Goal: Task Accomplishment & Management: Use online tool/utility

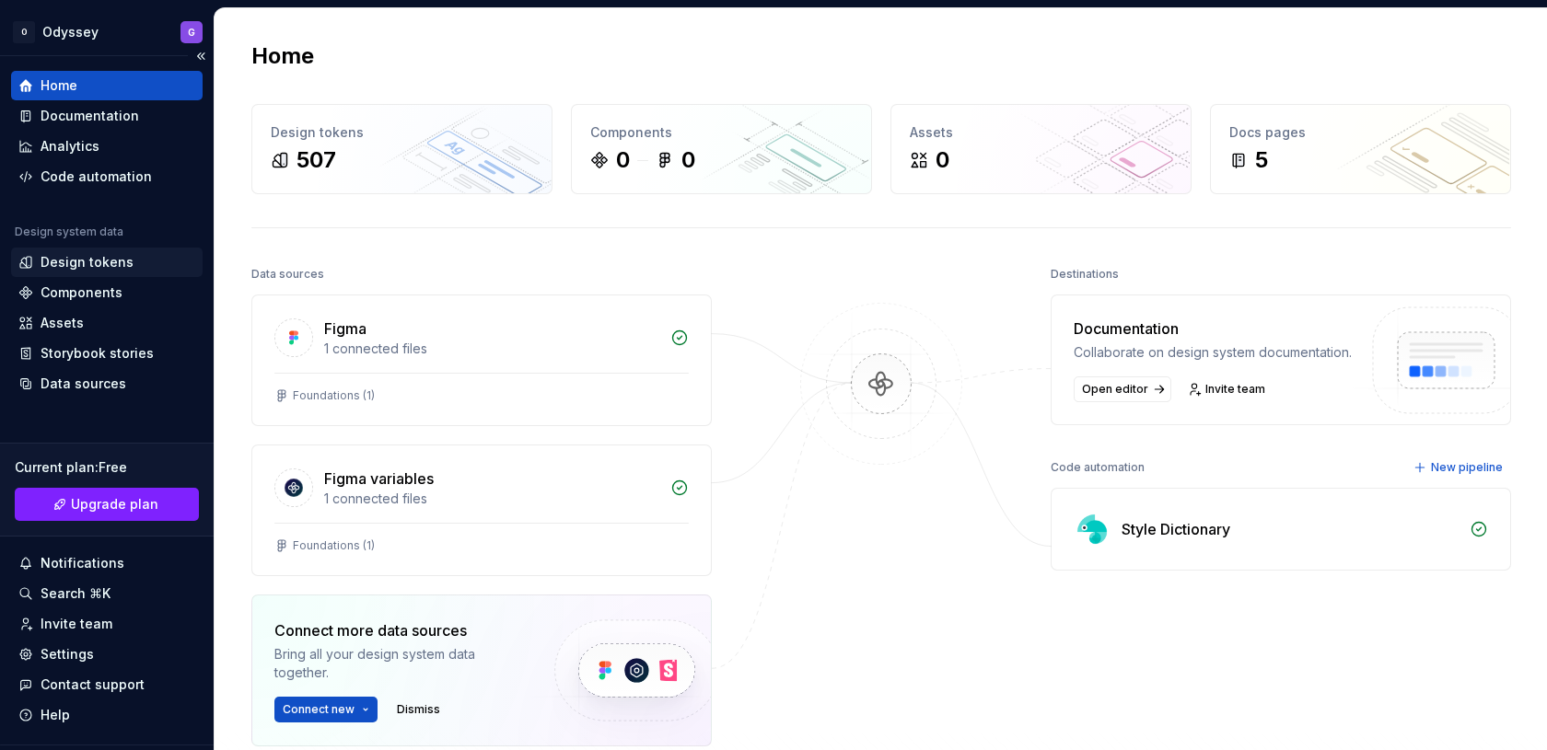
click at [86, 260] on div "Design tokens" at bounding box center [87, 262] width 93 height 18
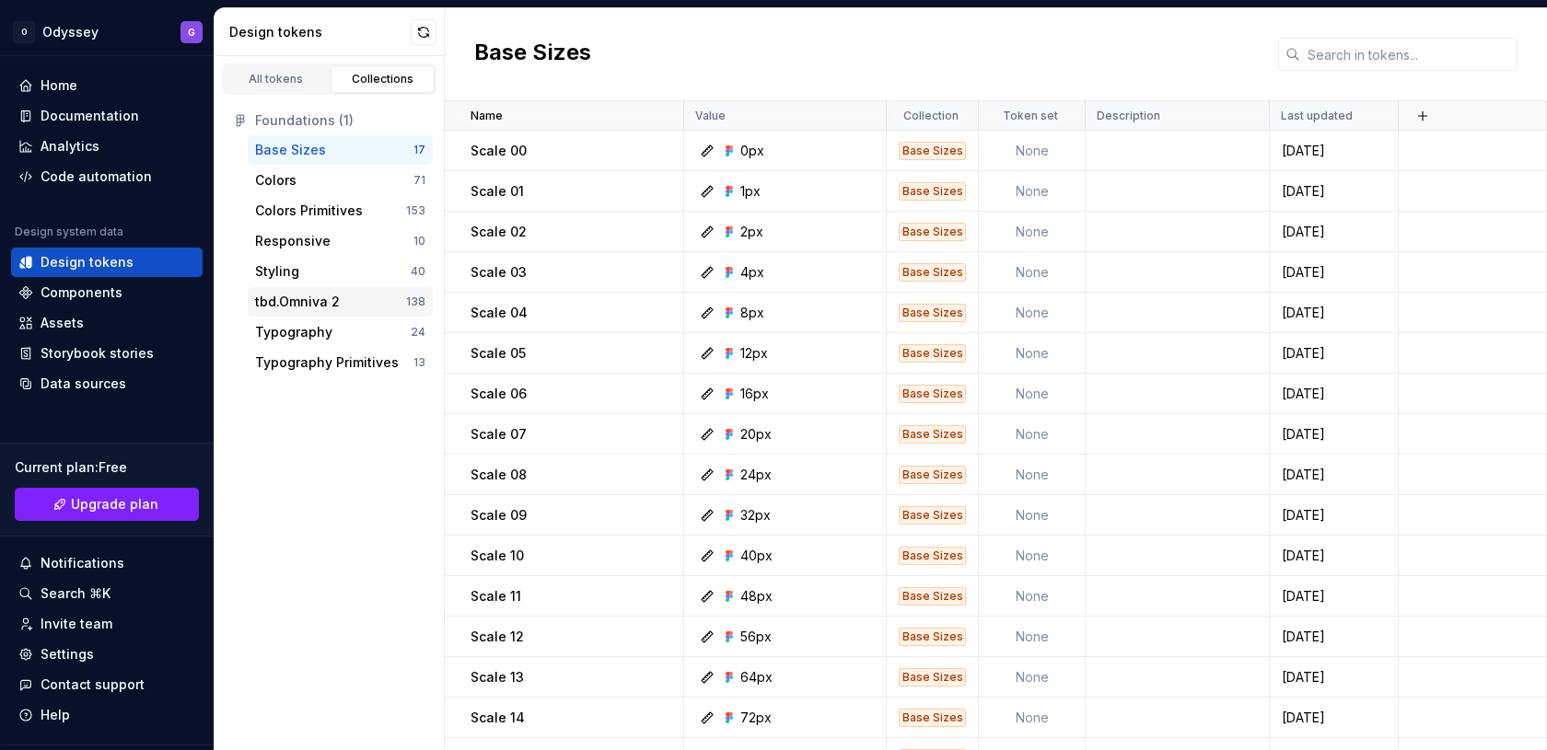
click at [273, 304] on div "tbd.Omniva 2" at bounding box center [297, 302] width 85 height 18
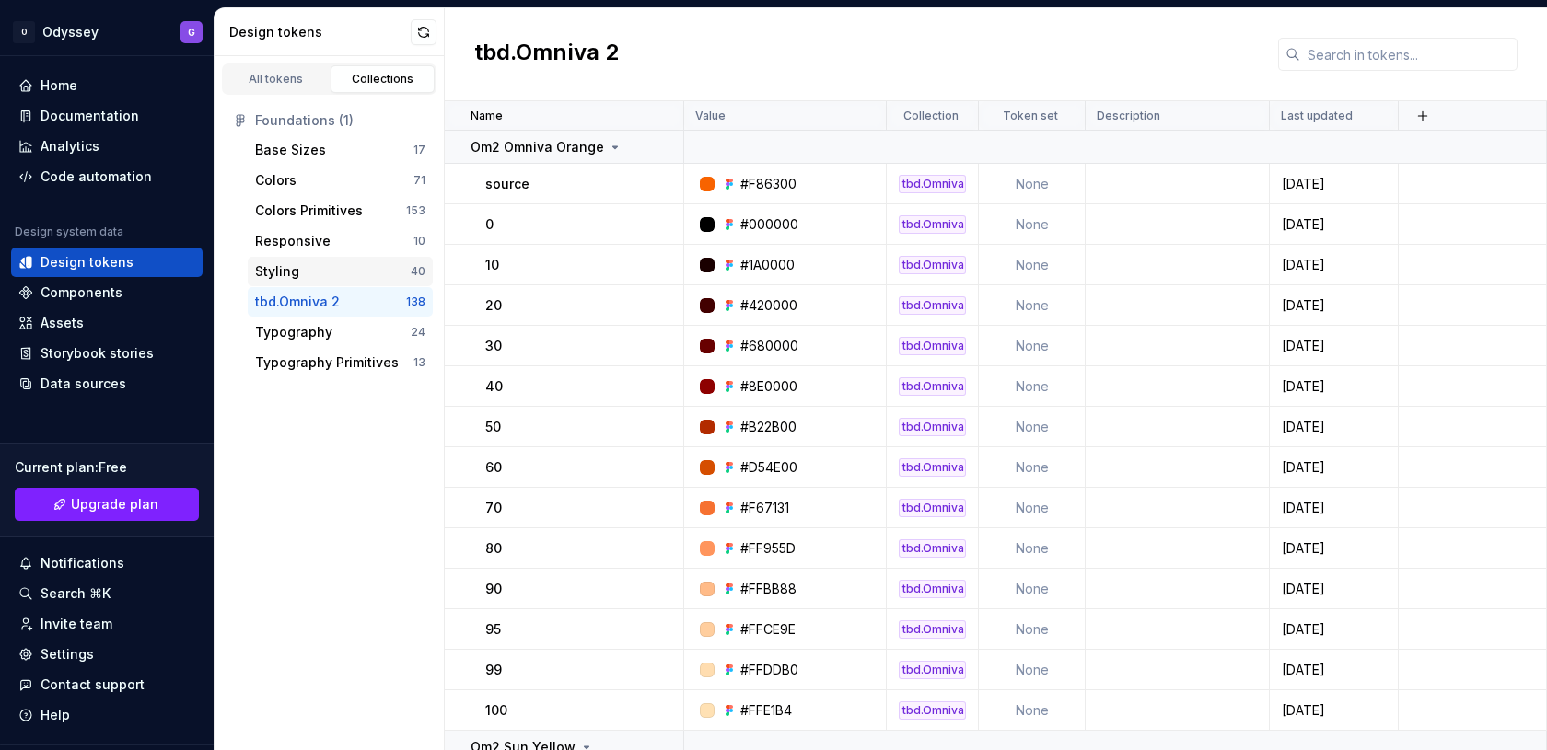
click at [288, 270] on div "Styling" at bounding box center [277, 271] width 44 height 18
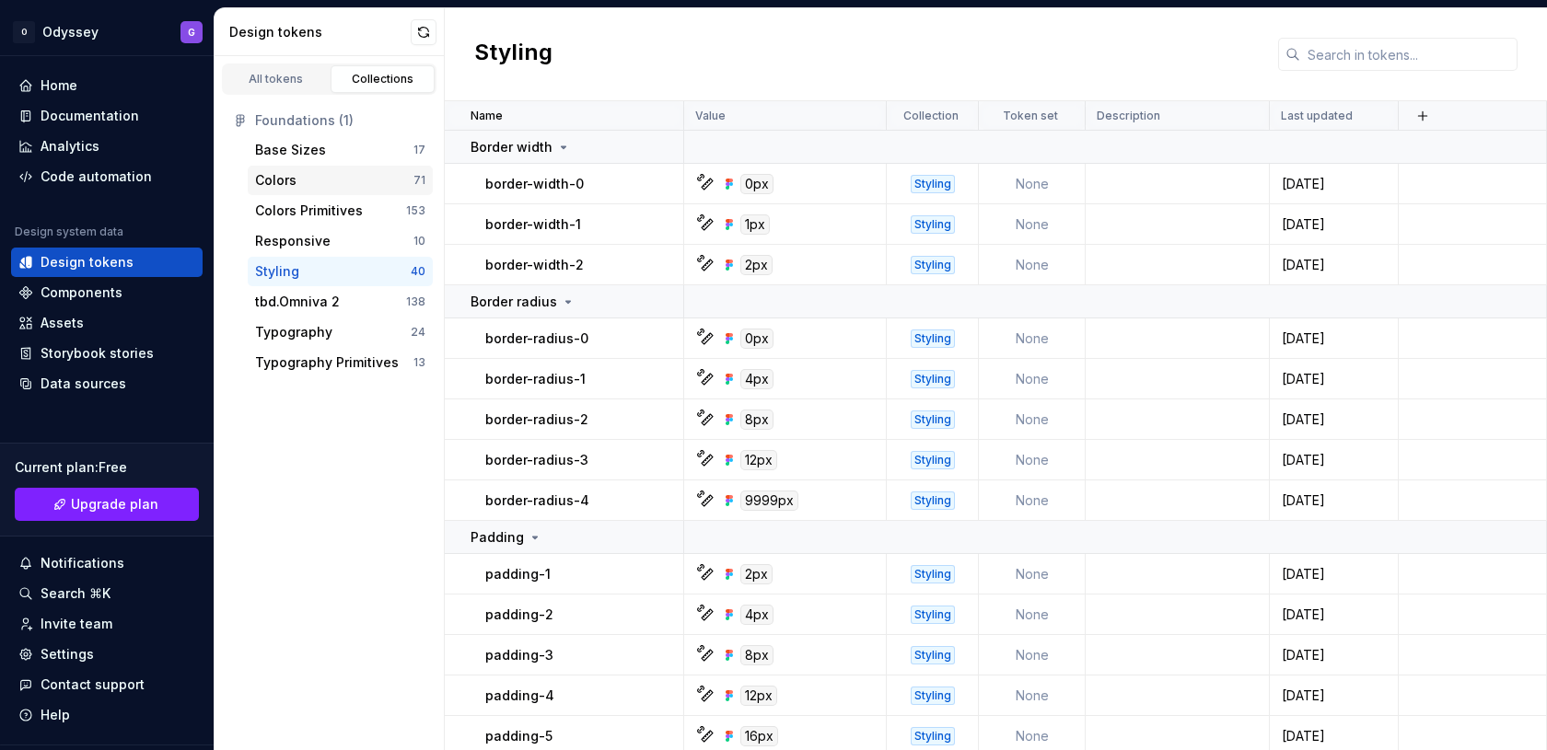
click at [291, 177] on div "Colors" at bounding box center [275, 180] width 41 height 18
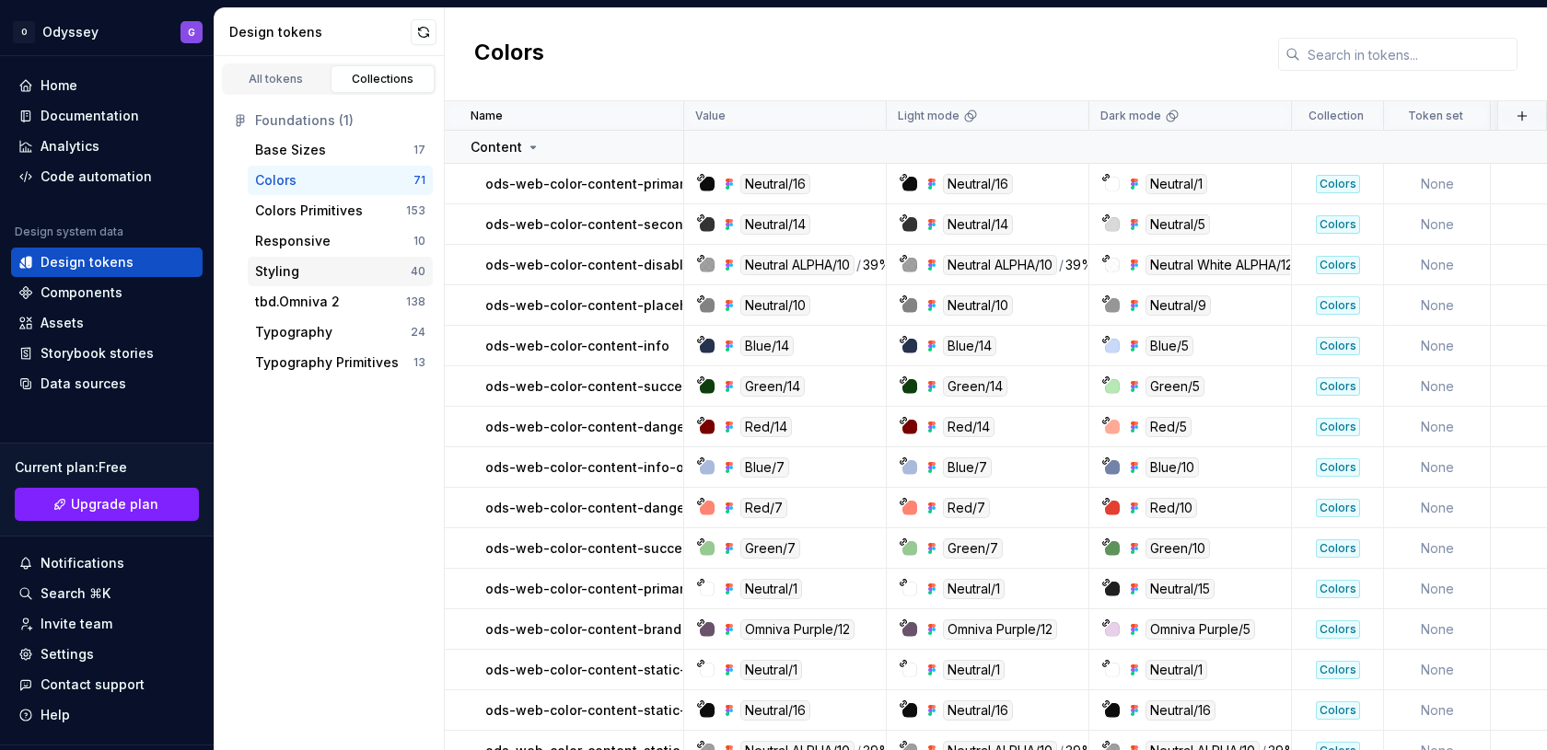
click at [299, 259] on div "Styling 40" at bounding box center [340, 271] width 185 height 29
click at [310, 343] on div "Typography 24" at bounding box center [340, 332] width 185 height 29
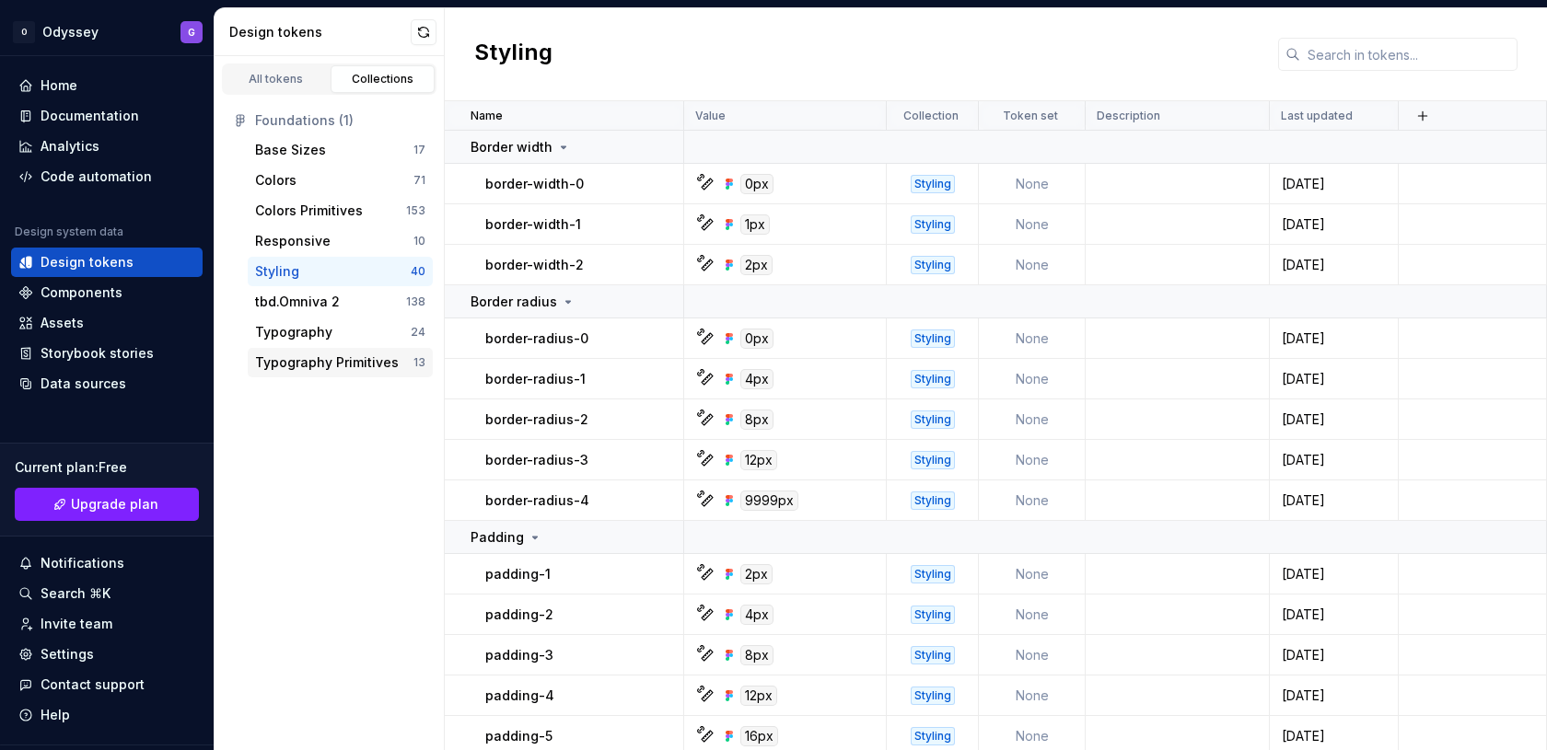
click at [310, 364] on div "Typography Primitives" at bounding box center [327, 363] width 144 height 18
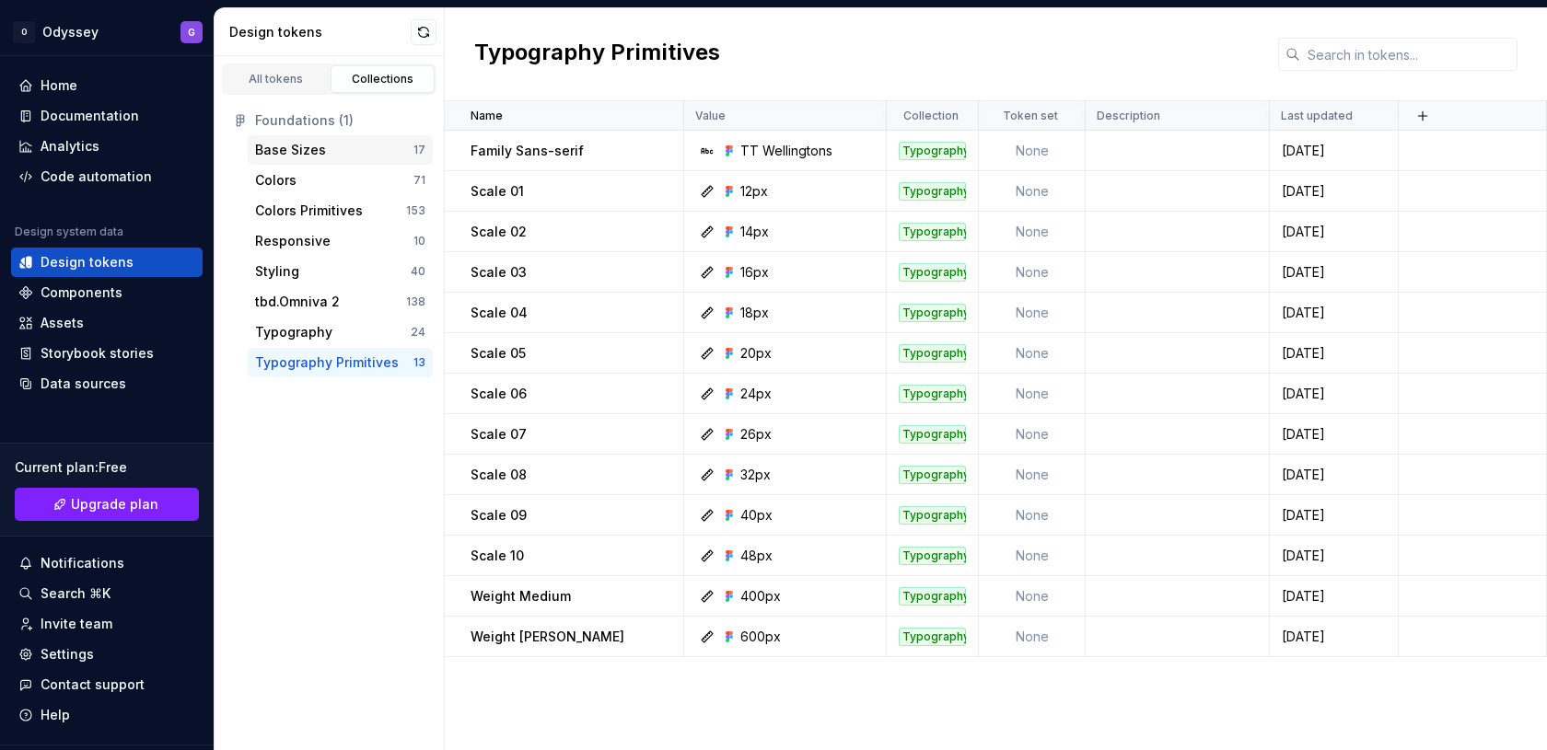
click at [284, 150] on div "Base Sizes" at bounding box center [290, 150] width 71 height 18
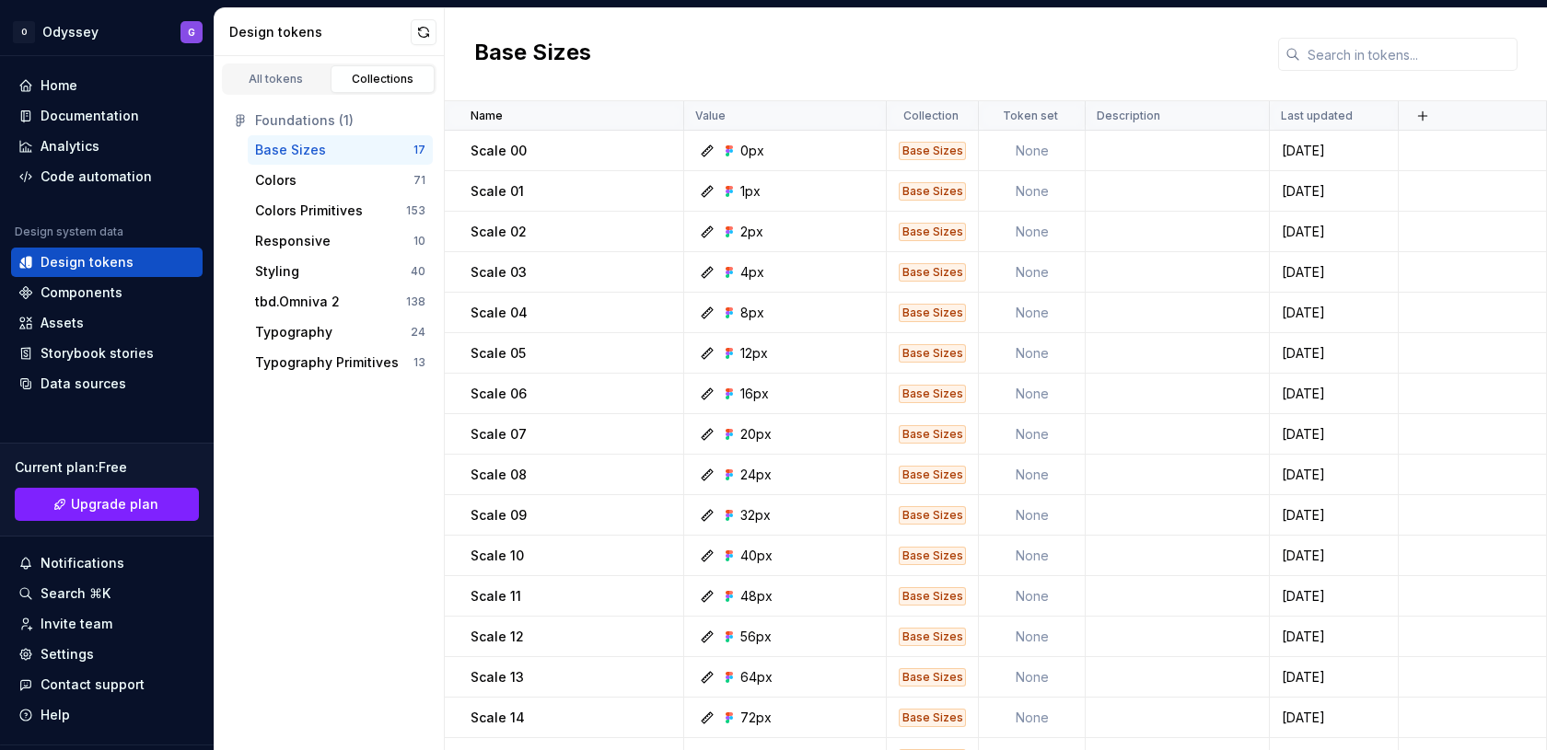
click at [282, 114] on div "Foundations (1)" at bounding box center [340, 120] width 170 height 18
click at [122, 181] on div "Code automation" at bounding box center [96, 177] width 111 height 18
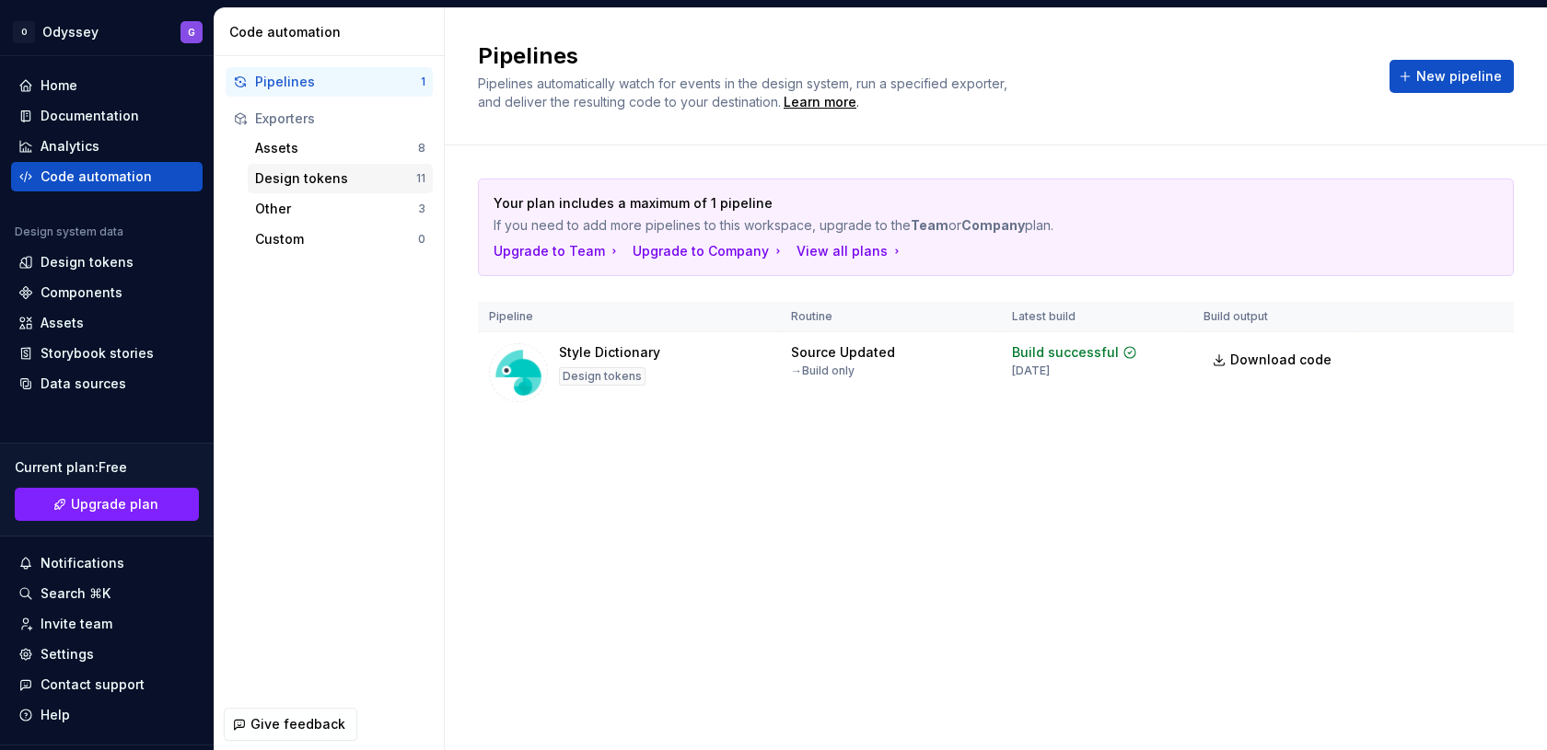
click at [314, 177] on div "Design tokens" at bounding box center [335, 178] width 161 height 18
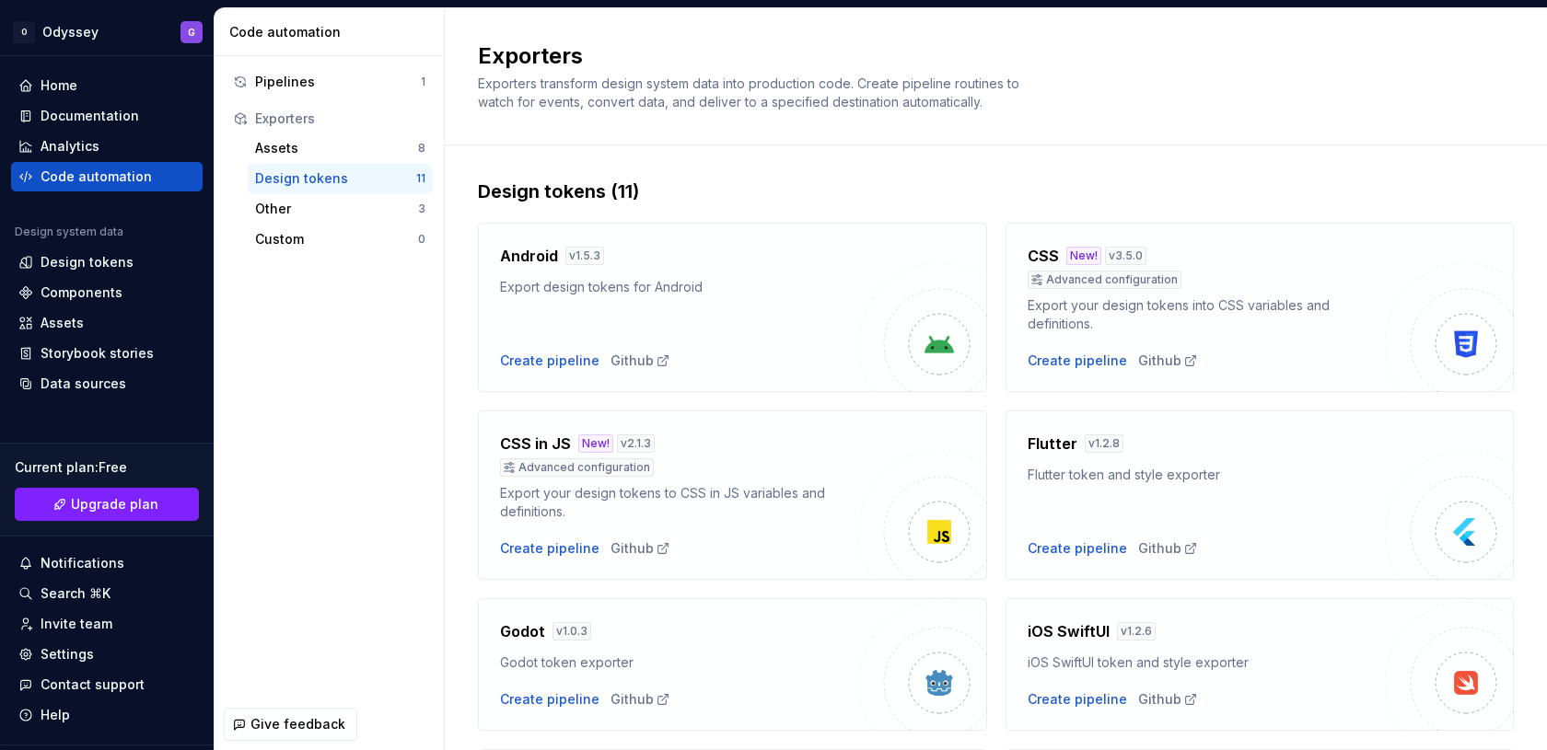
scroll to position [557, 0]
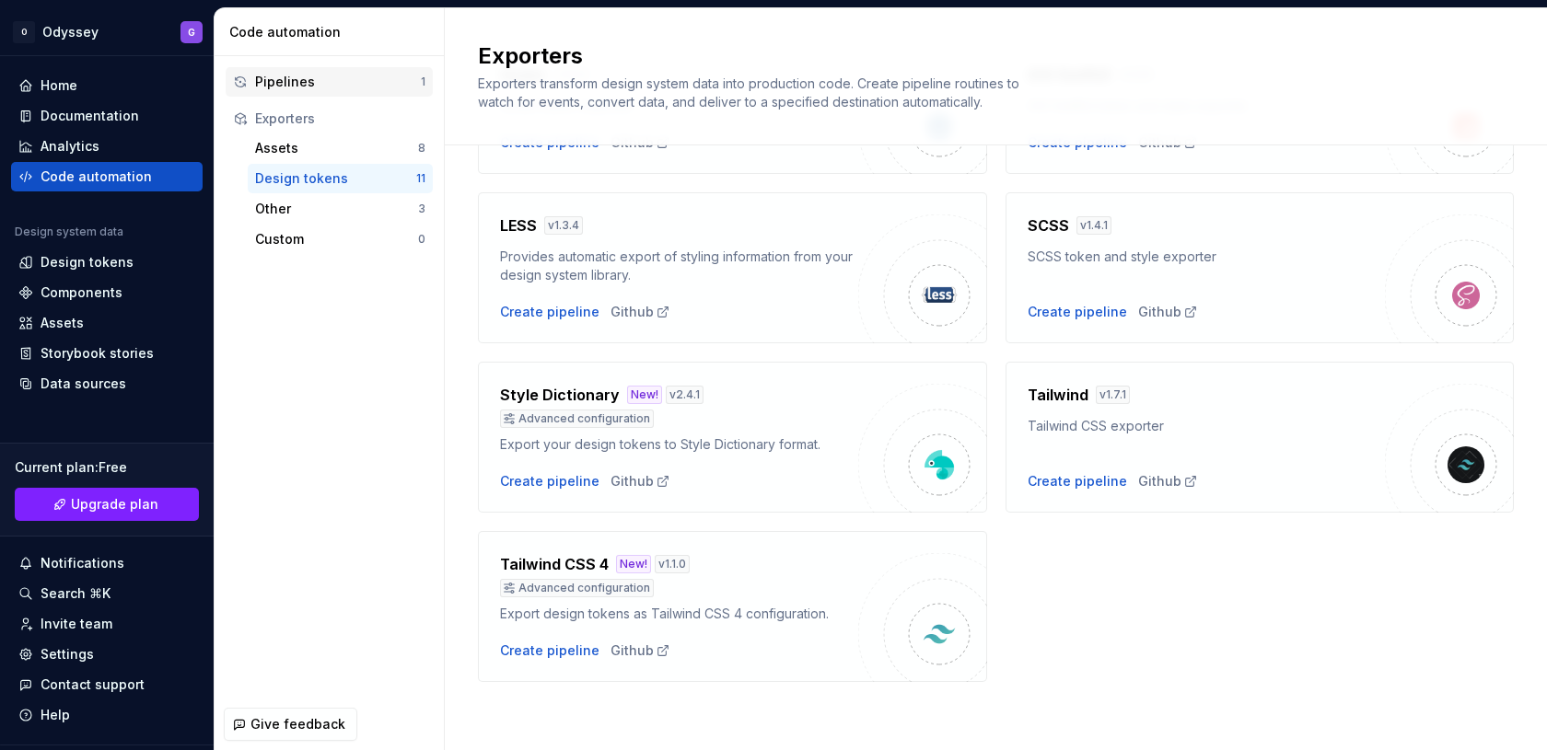
click at [304, 74] on div "Pipelines" at bounding box center [338, 82] width 166 height 18
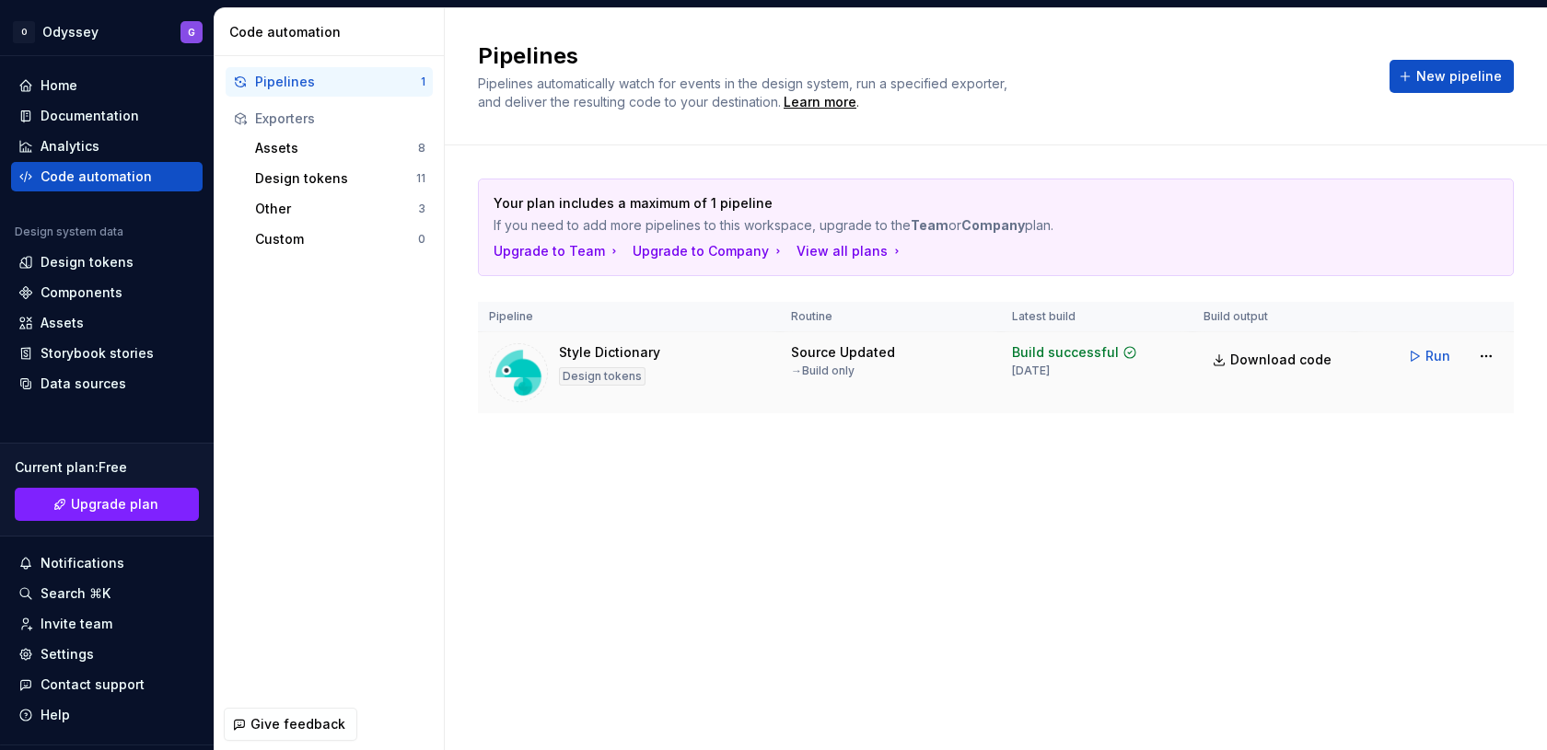
click at [710, 389] on div "Style Dictionary Design tokens" at bounding box center [629, 372] width 280 height 59
click at [309, 140] on div "Assets" at bounding box center [336, 148] width 163 height 18
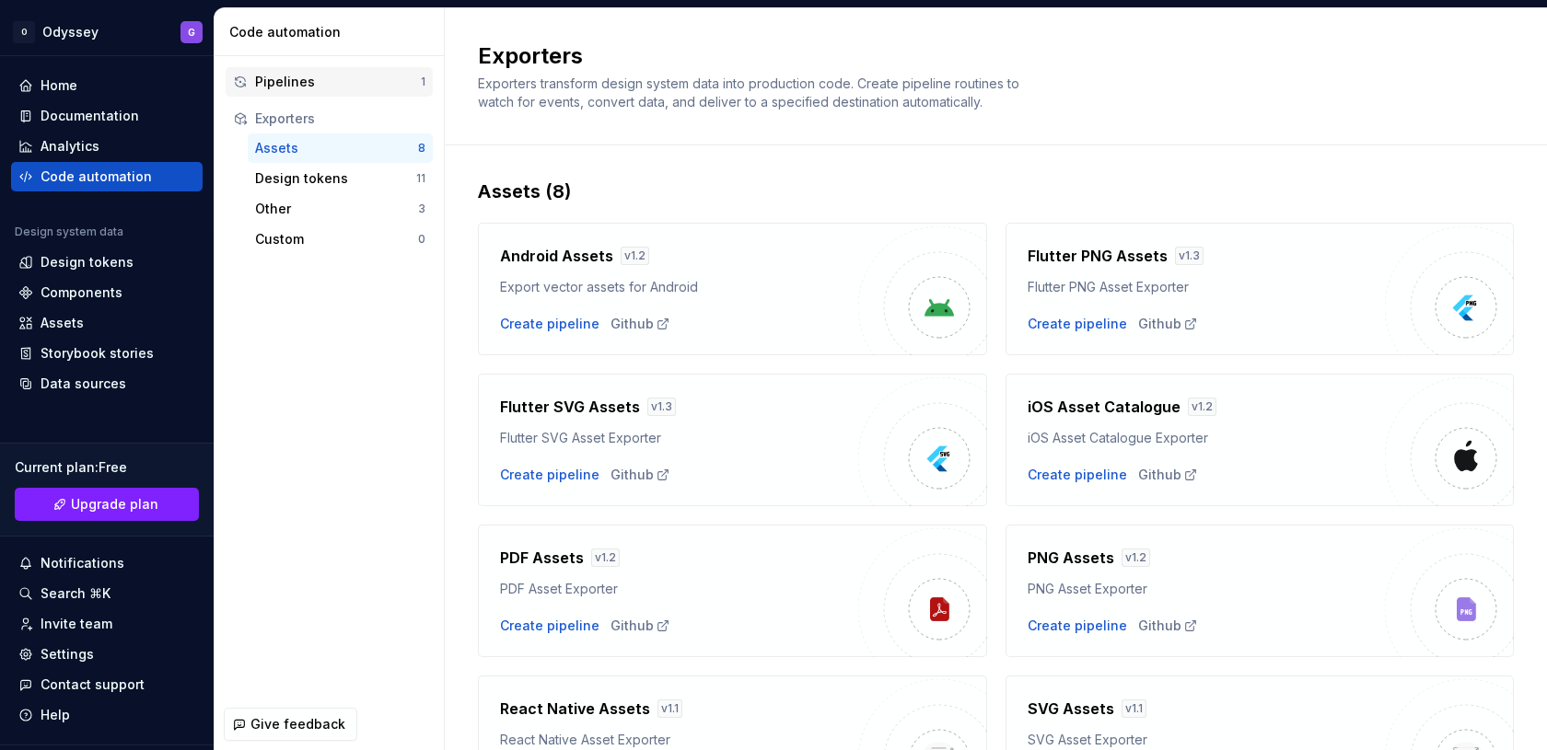
click at [278, 88] on div "Pipelines" at bounding box center [338, 82] width 166 height 18
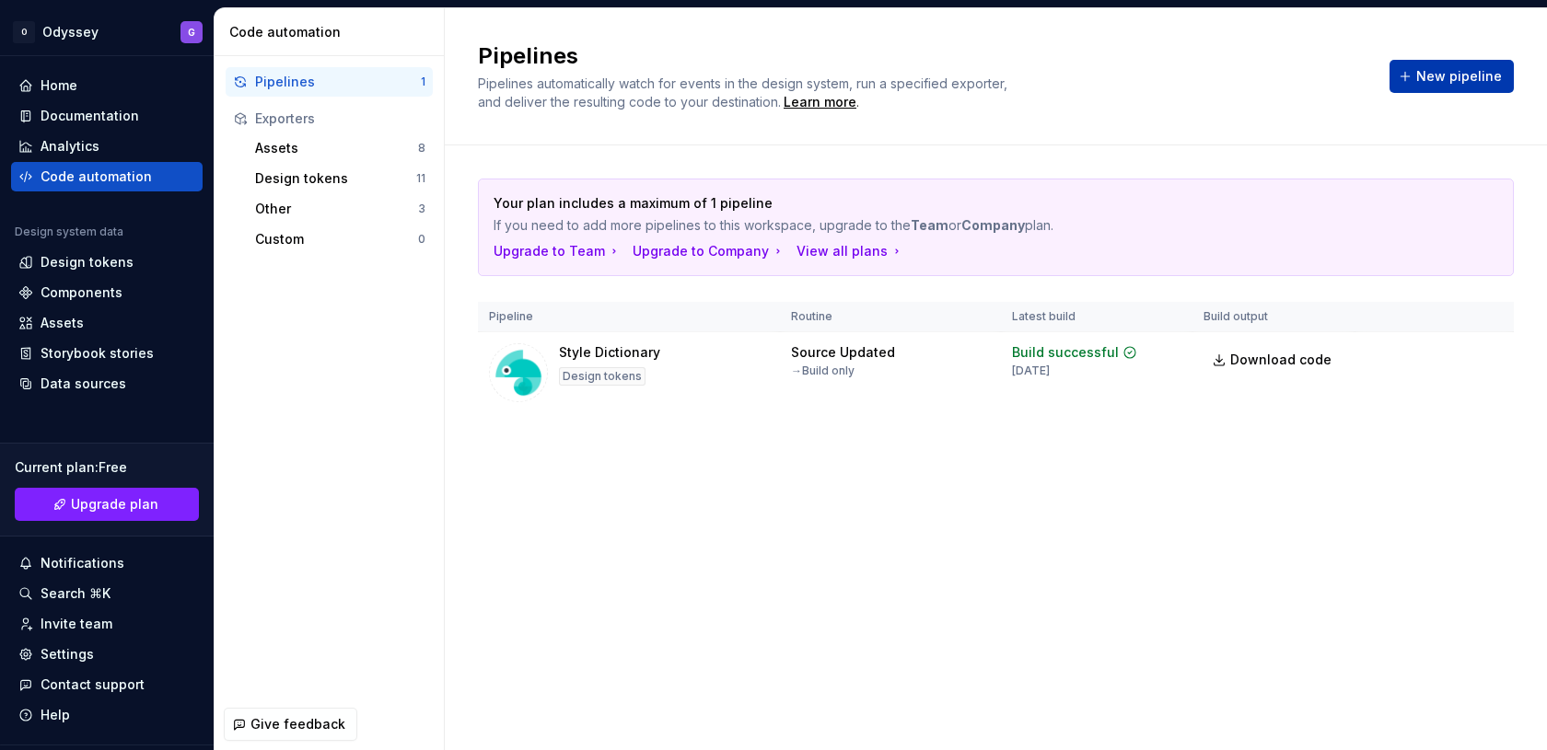
click at [1469, 70] on span "New pipeline" at bounding box center [1459, 76] width 86 height 18
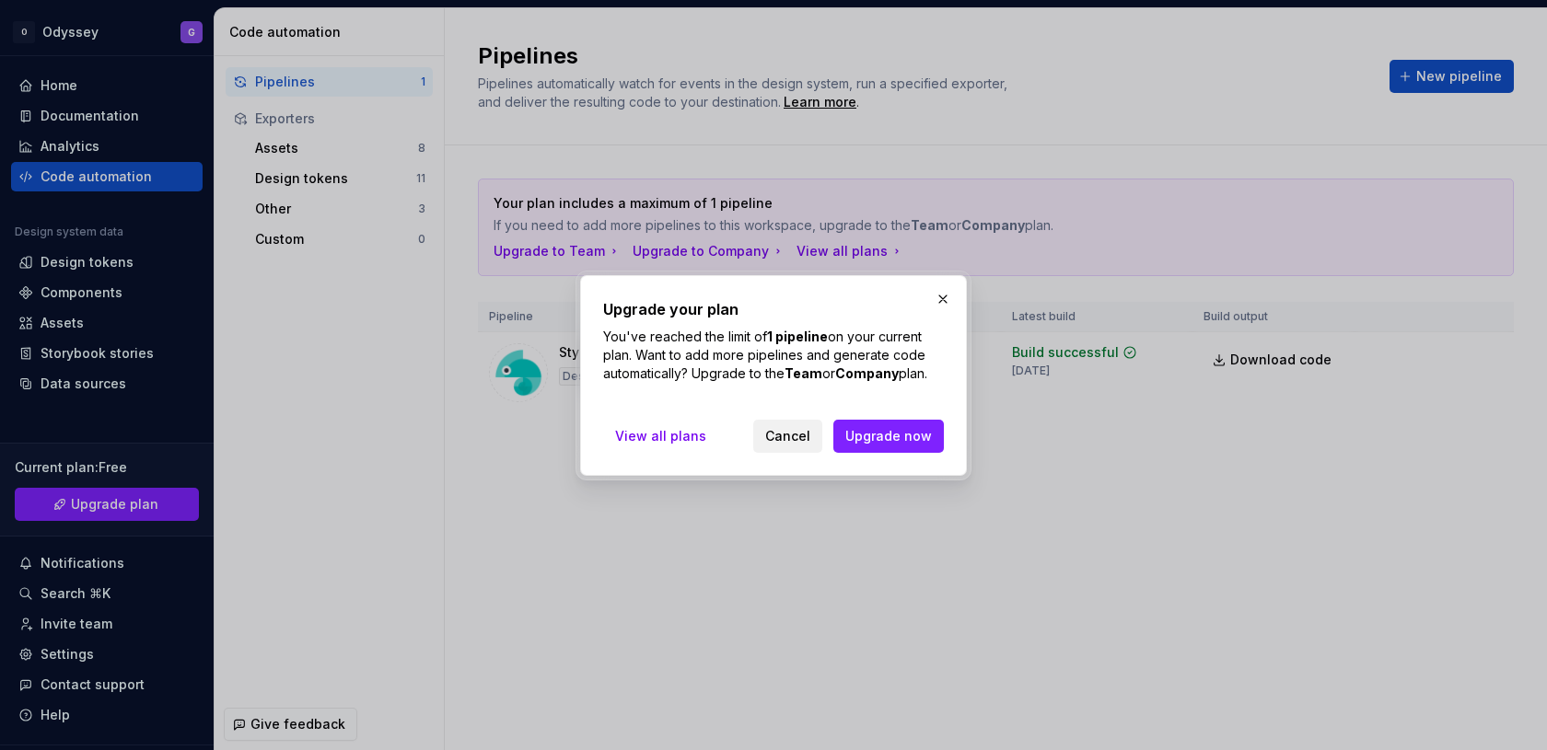
click at [819, 439] on button "Cancel" at bounding box center [787, 436] width 69 height 33
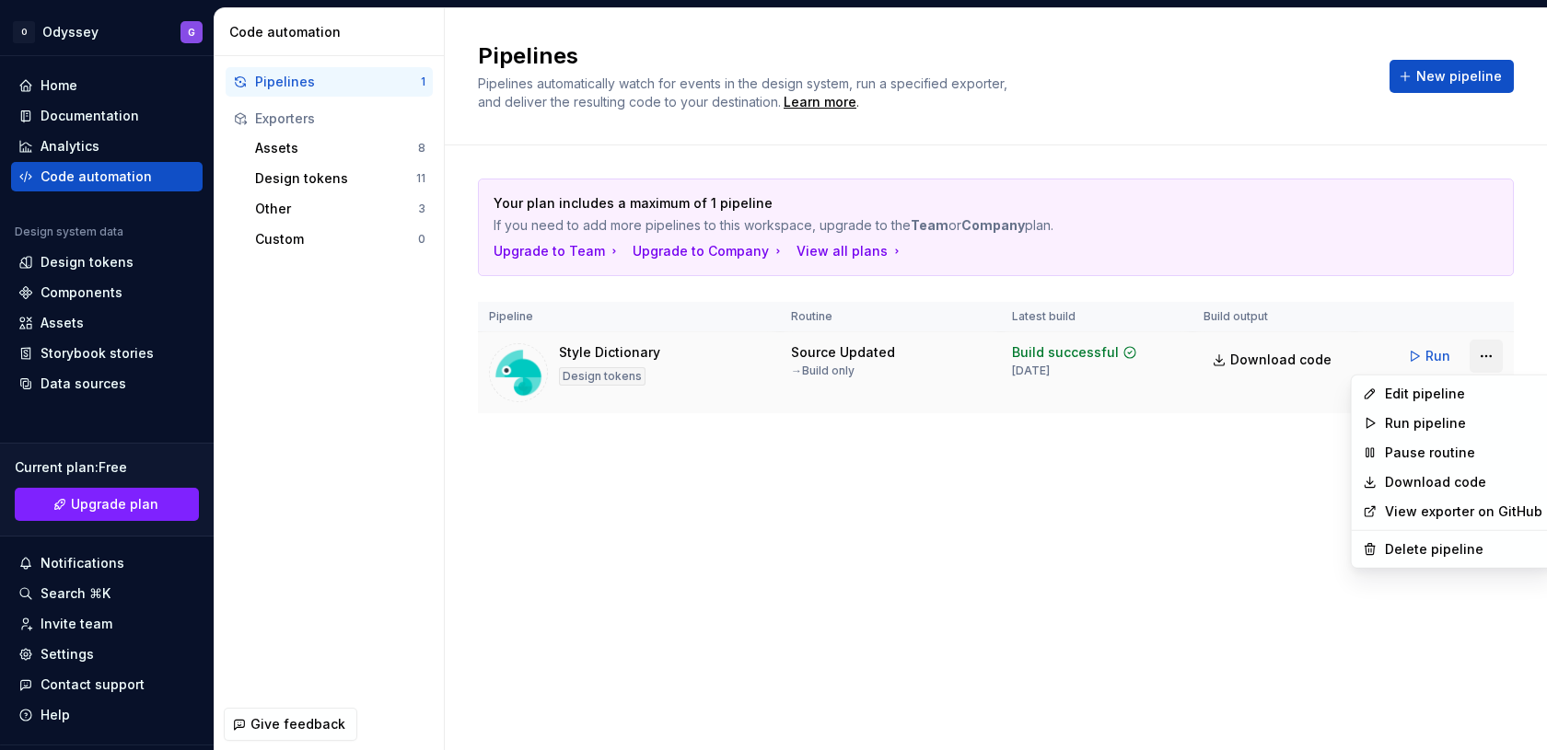
click at [1479, 355] on html "O Odyssey G Home Documentation Analytics Code automation Design system data Des…" at bounding box center [773, 375] width 1547 height 750
click at [1381, 546] on div "Delete pipeline" at bounding box center [1452, 549] width 194 height 29
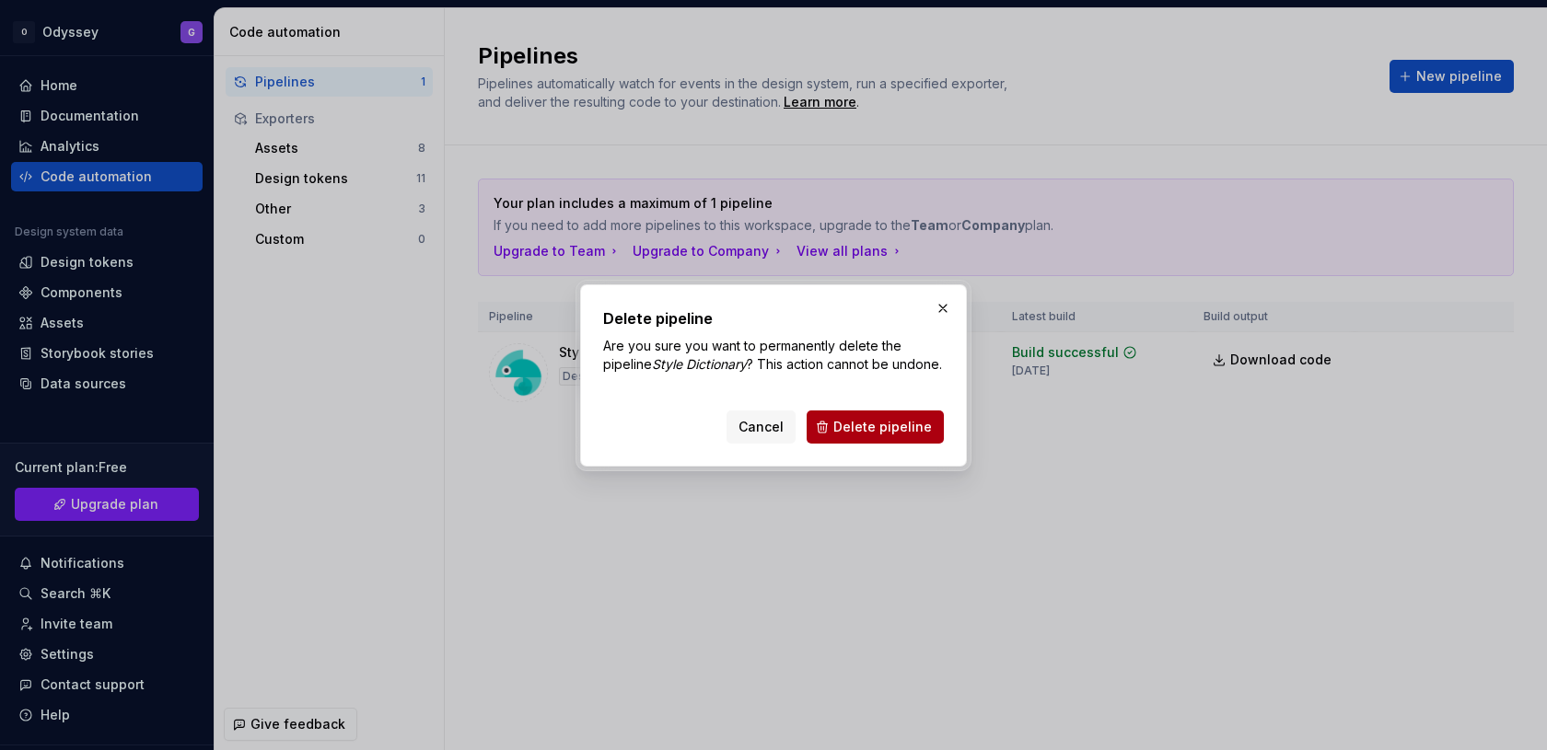
click at [860, 433] on span "Delete pipeline" at bounding box center [882, 427] width 99 height 18
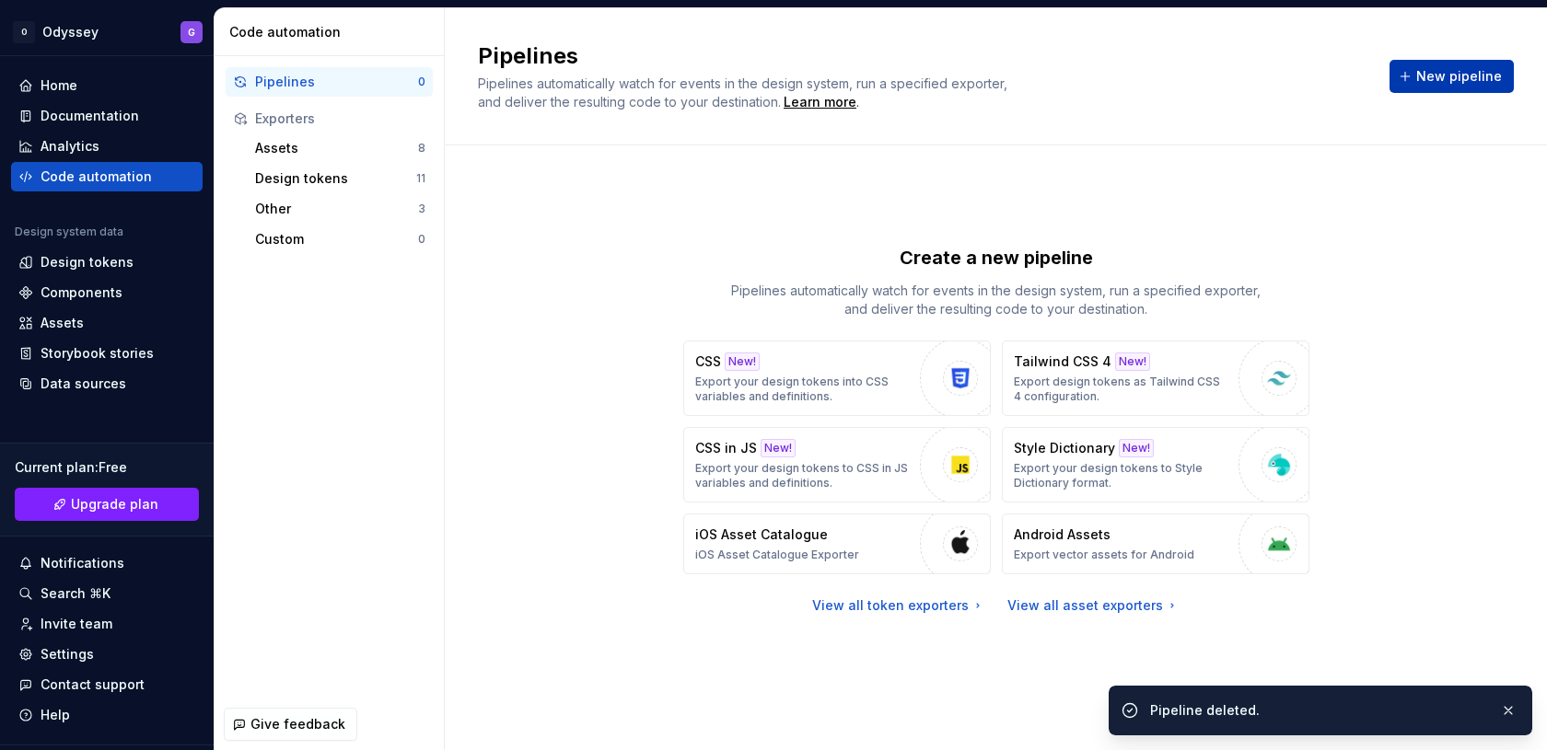
click at [1443, 79] on span "New pipeline" at bounding box center [1459, 76] width 86 height 18
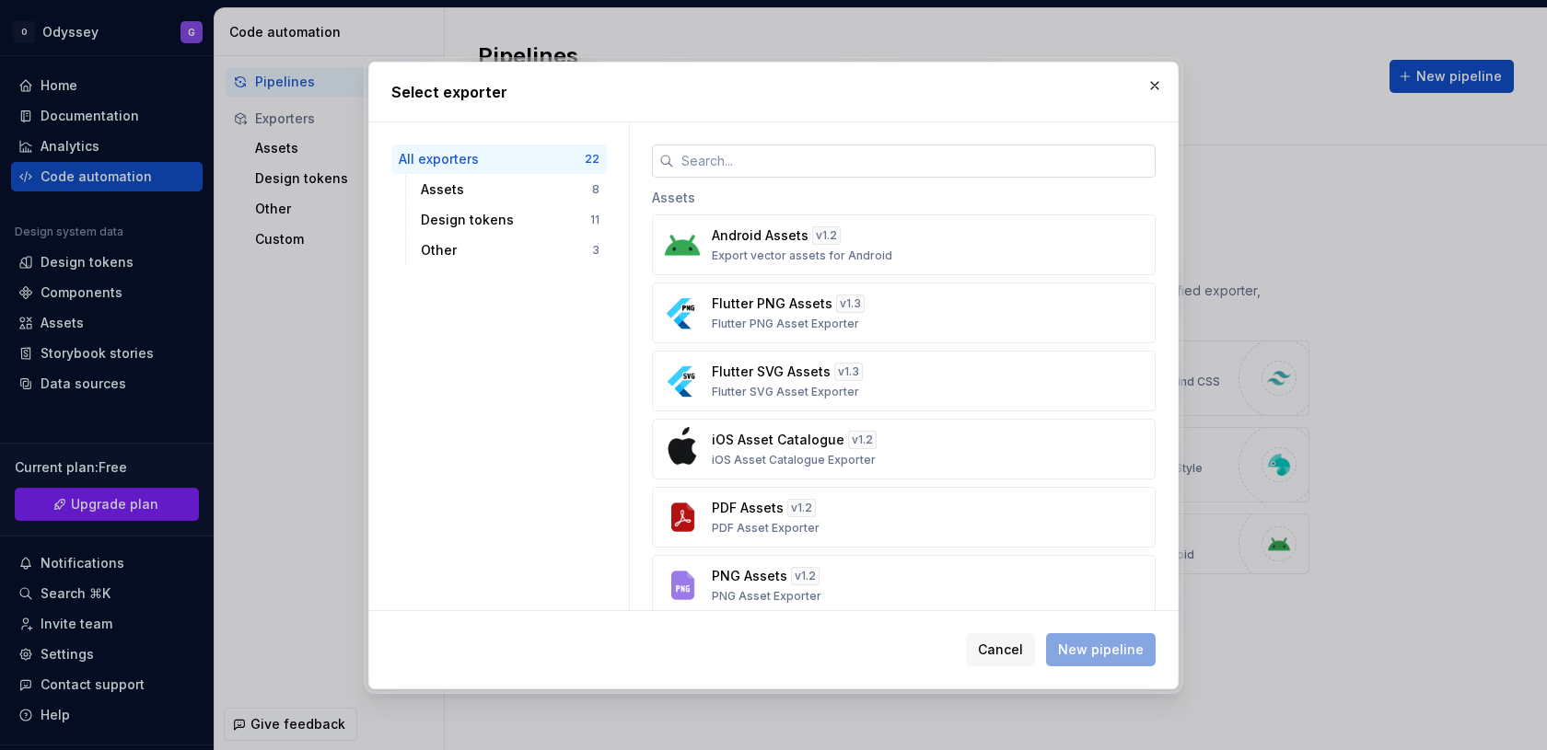
click at [740, 166] on input "text" at bounding box center [915, 161] width 482 height 33
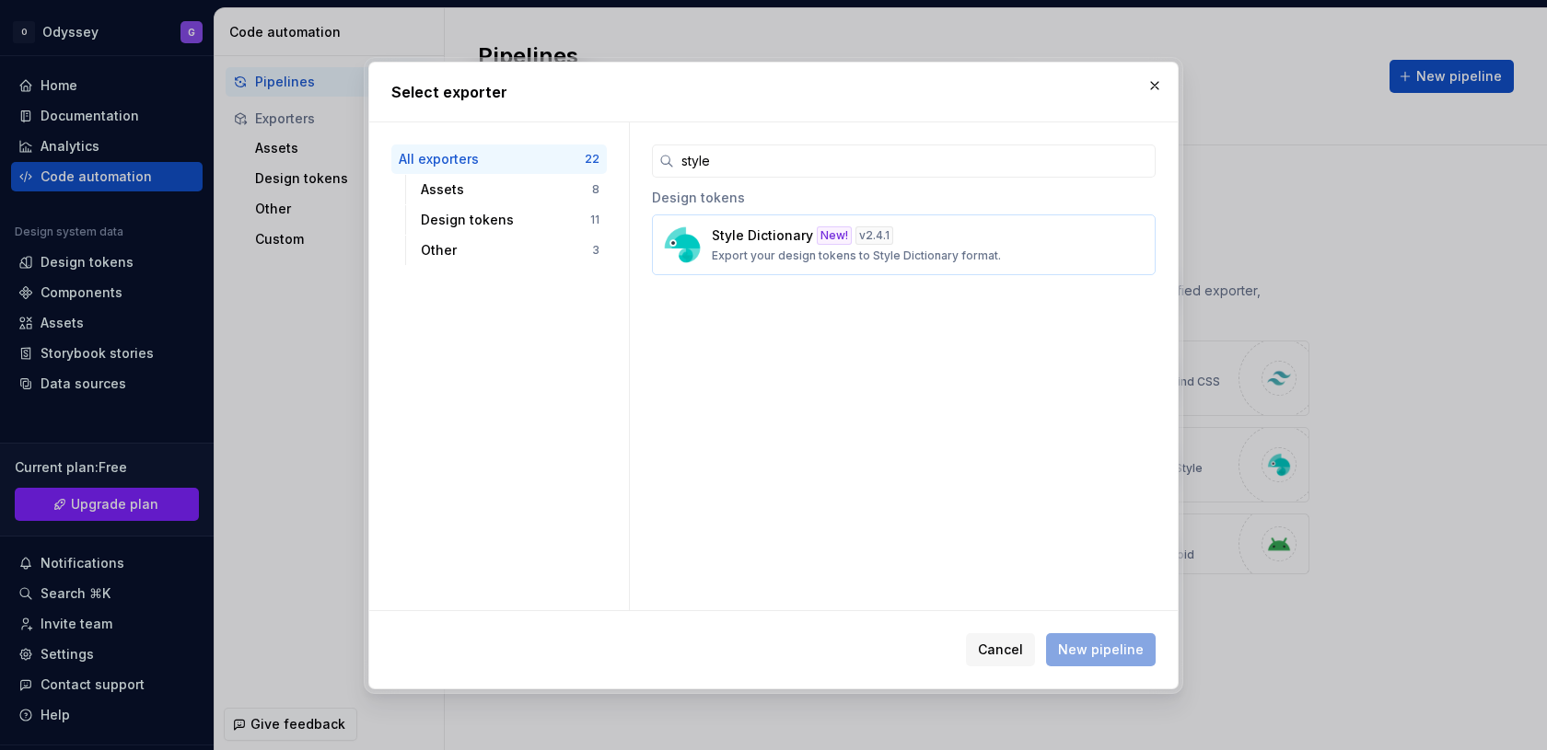
type input "style"
click at [780, 234] on p "Style Dictionary" at bounding box center [762, 236] width 101 height 18
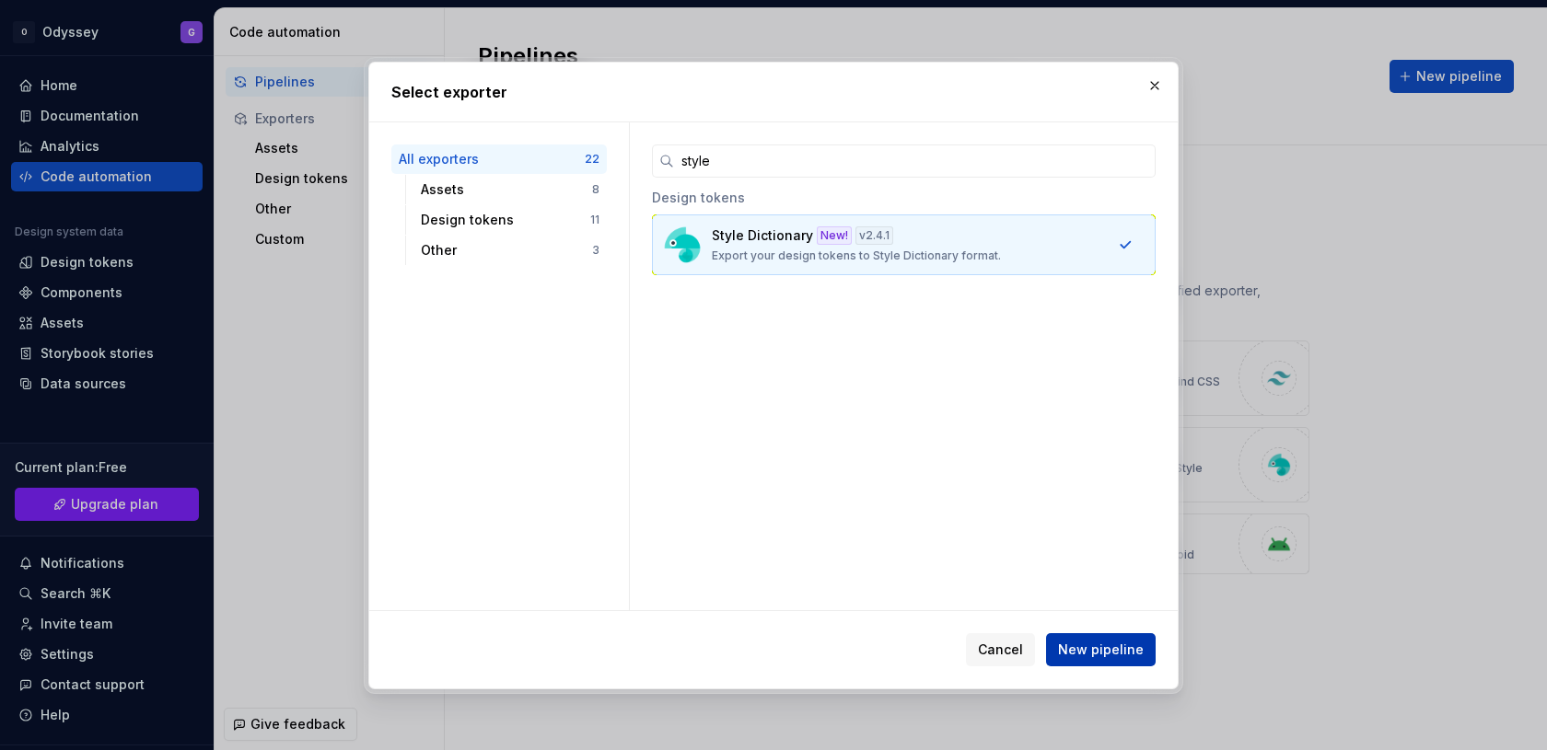
click at [1130, 653] on span "New pipeline" at bounding box center [1101, 650] width 86 height 18
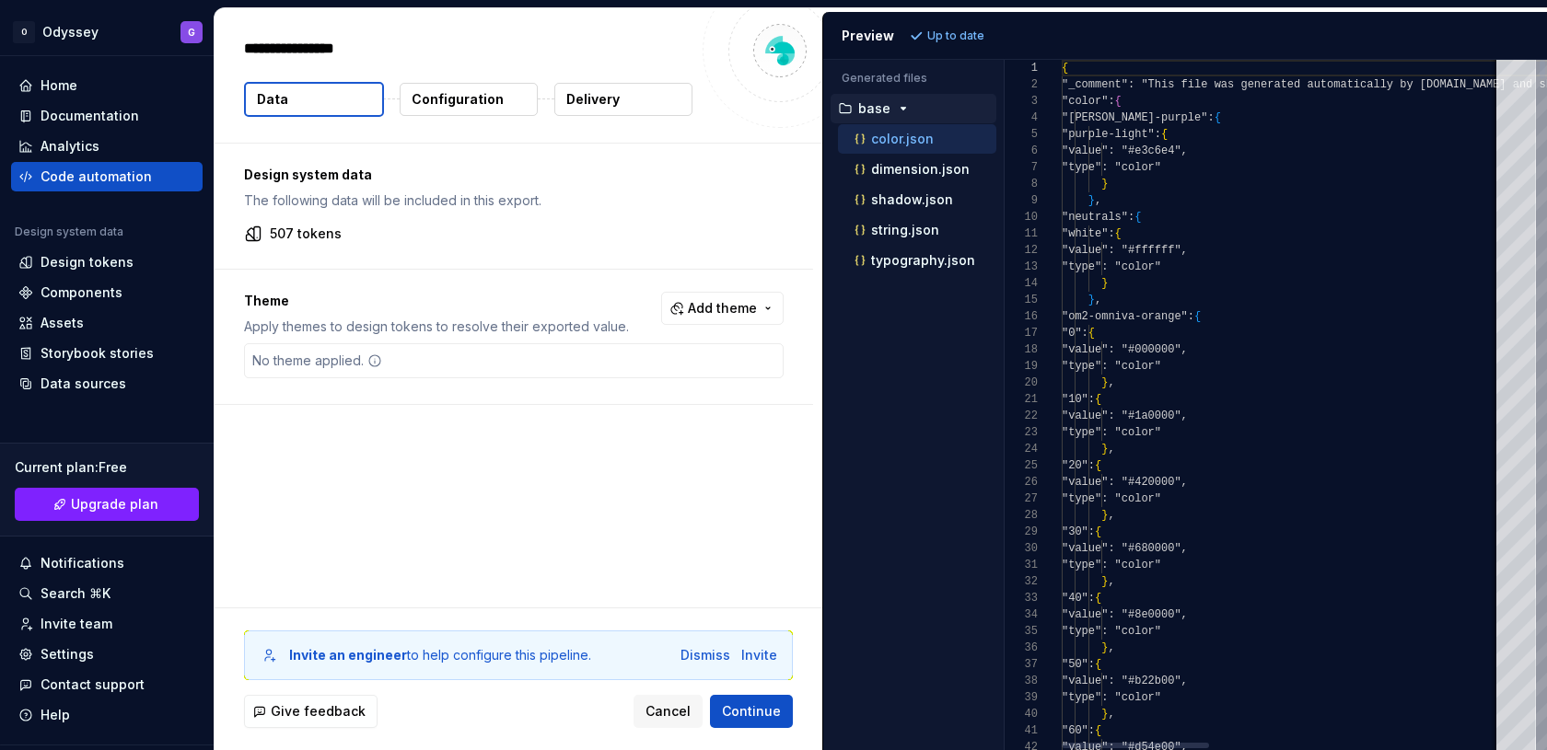
type textarea "*"
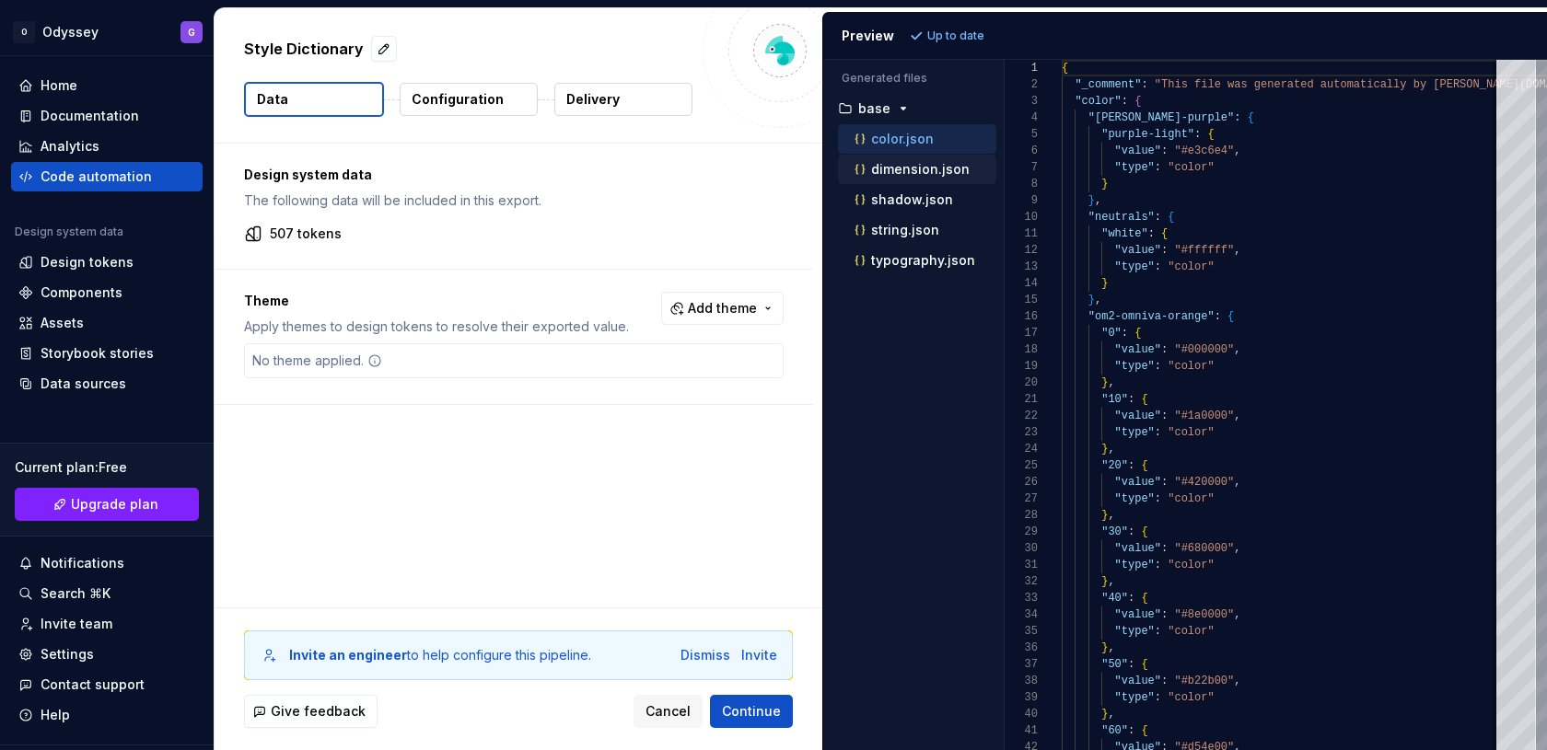
click at [896, 159] on button "dimension.json" at bounding box center [917, 169] width 158 height 20
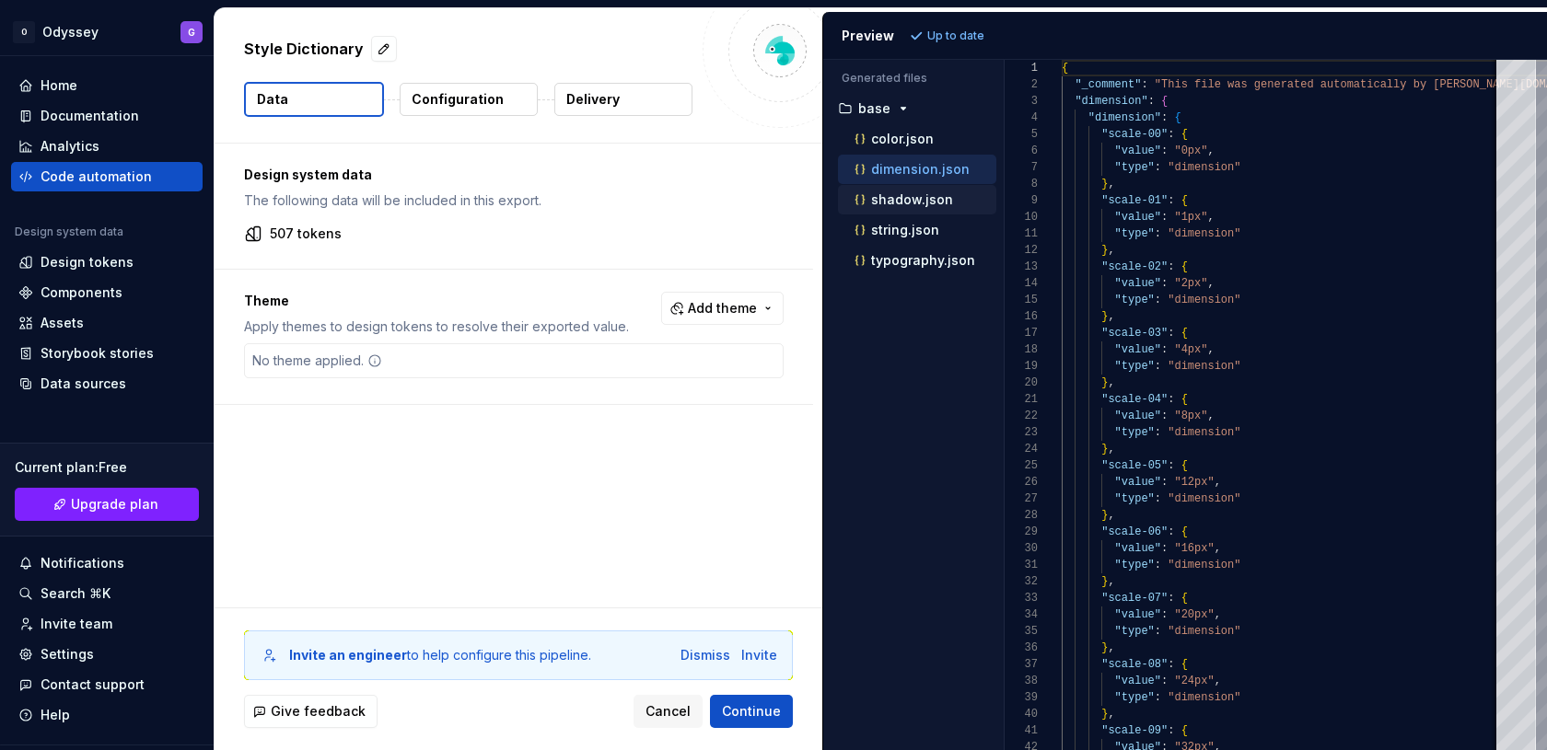
click at [896, 190] on button "shadow.json" at bounding box center [917, 200] width 158 height 20
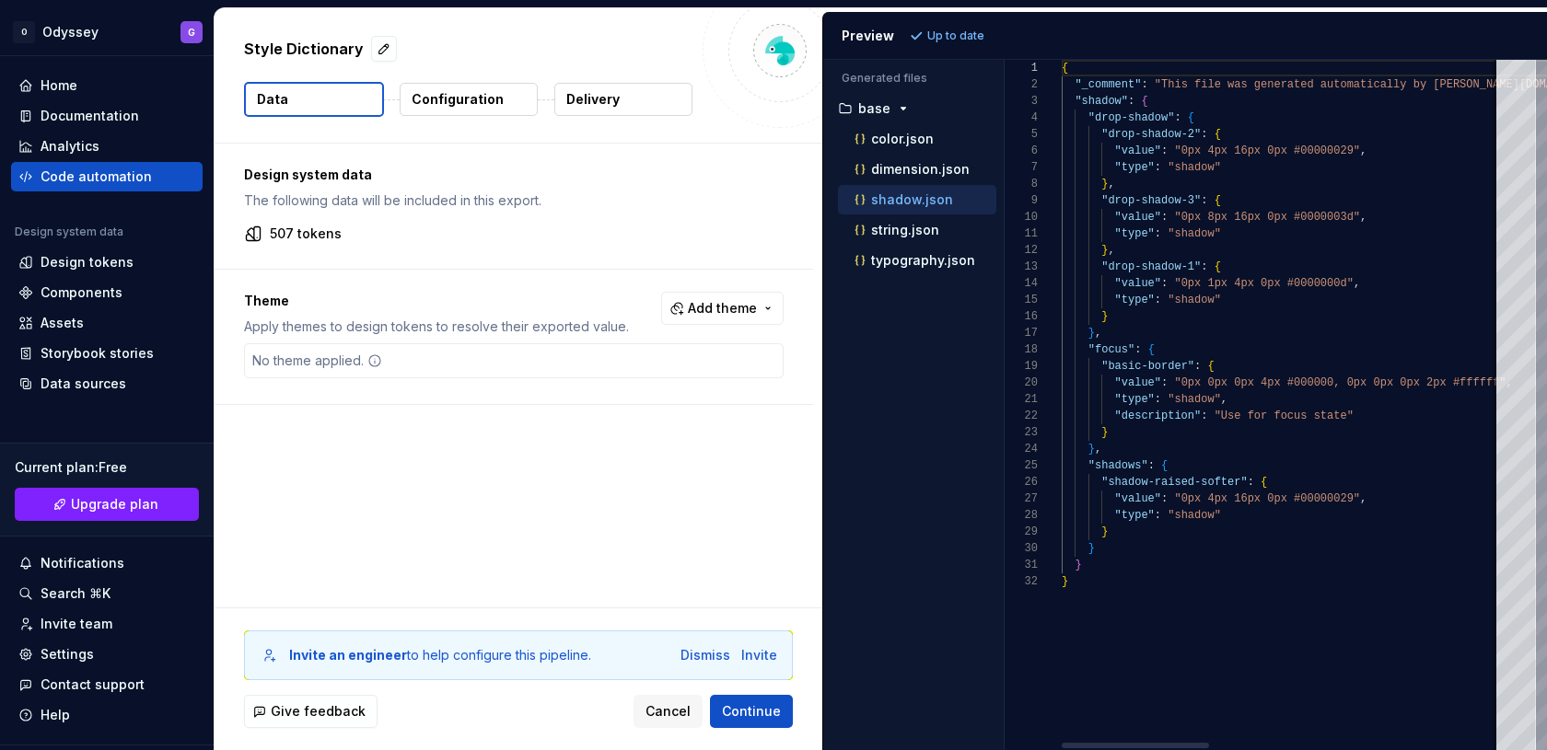
click at [895, 206] on div "shadow.json" at bounding box center [917, 199] width 158 height 29
click at [890, 246] on div "typography.json" at bounding box center [917, 260] width 158 height 29
click at [898, 233] on p "string.json" at bounding box center [905, 230] width 68 height 15
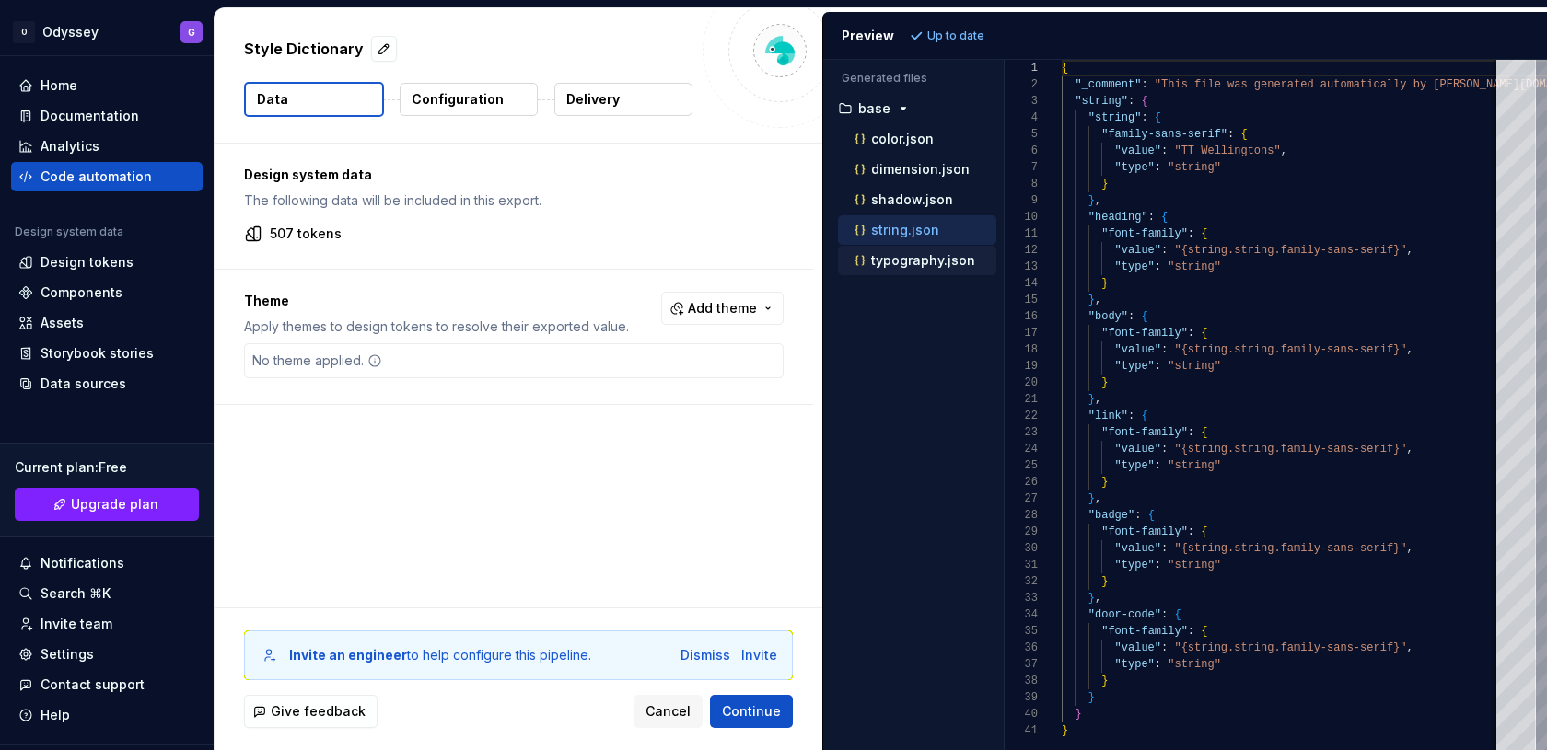
click at [898, 253] on p "typography.json" at bounding box center [923, 260] width 104 height 15
type textarea "**********"
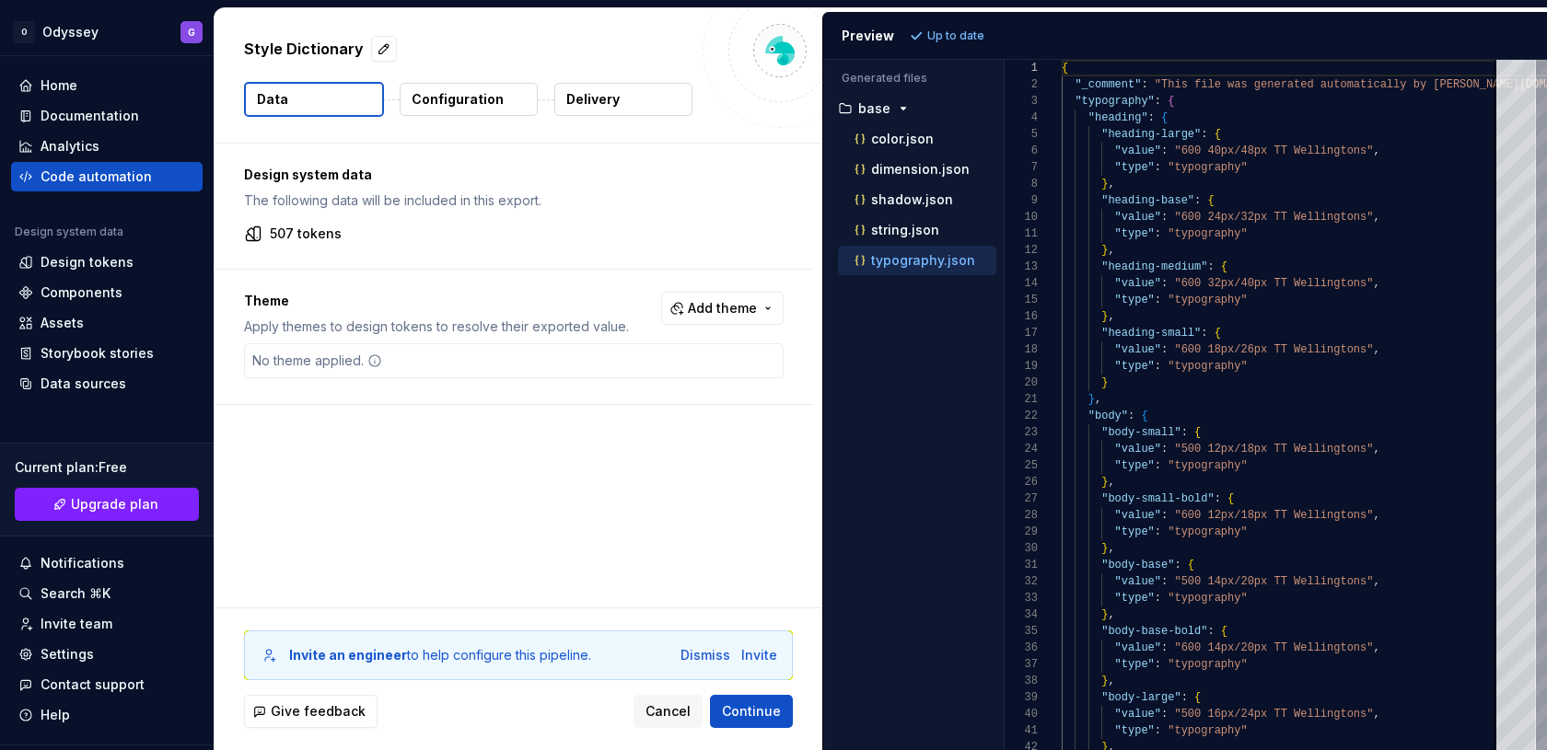
click at [493, 98] on p "Configuration" at bounding box center [458, 99] width 92 height 18
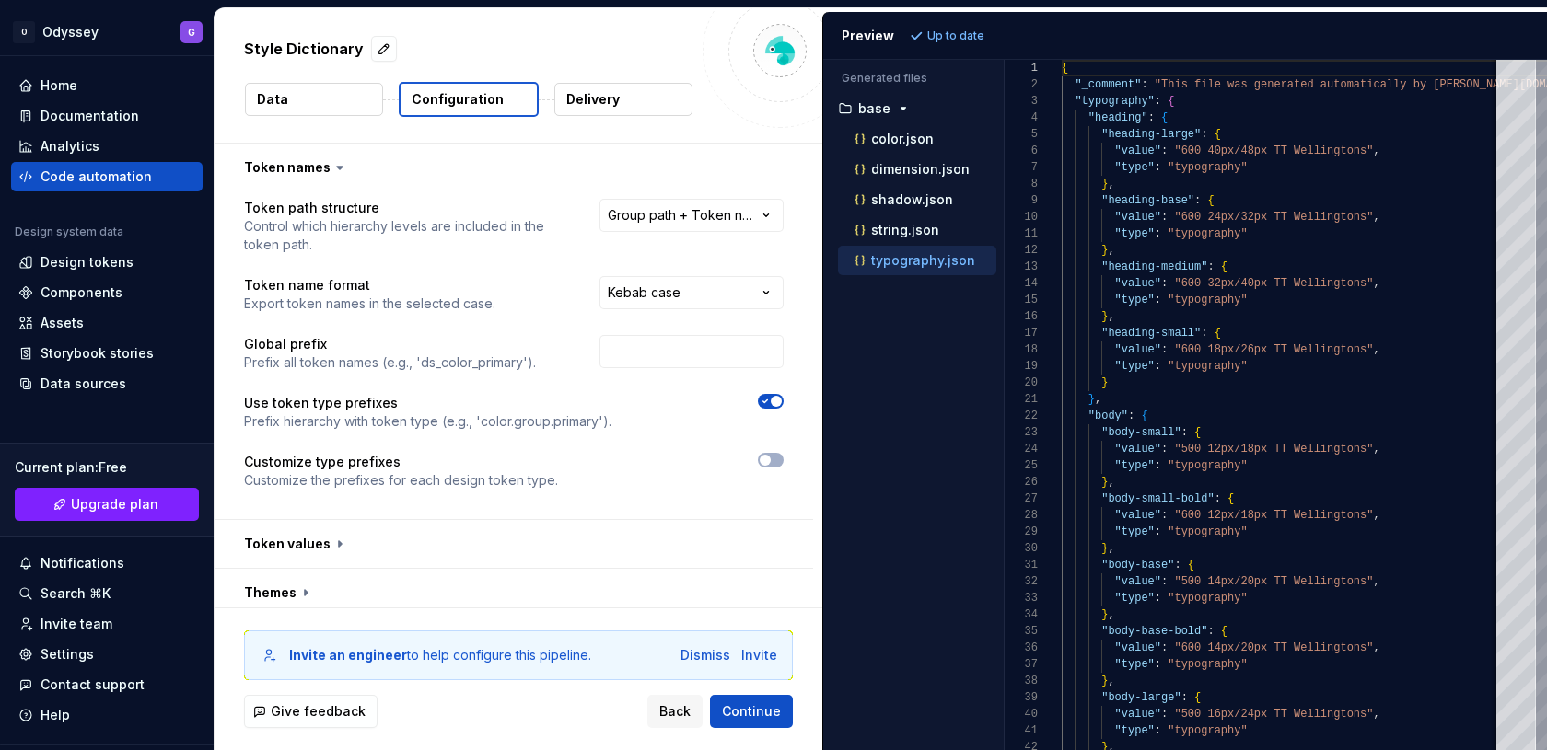
click at [349, 95] on button "Data" at bounding box center [314, 99] width 138 height 33
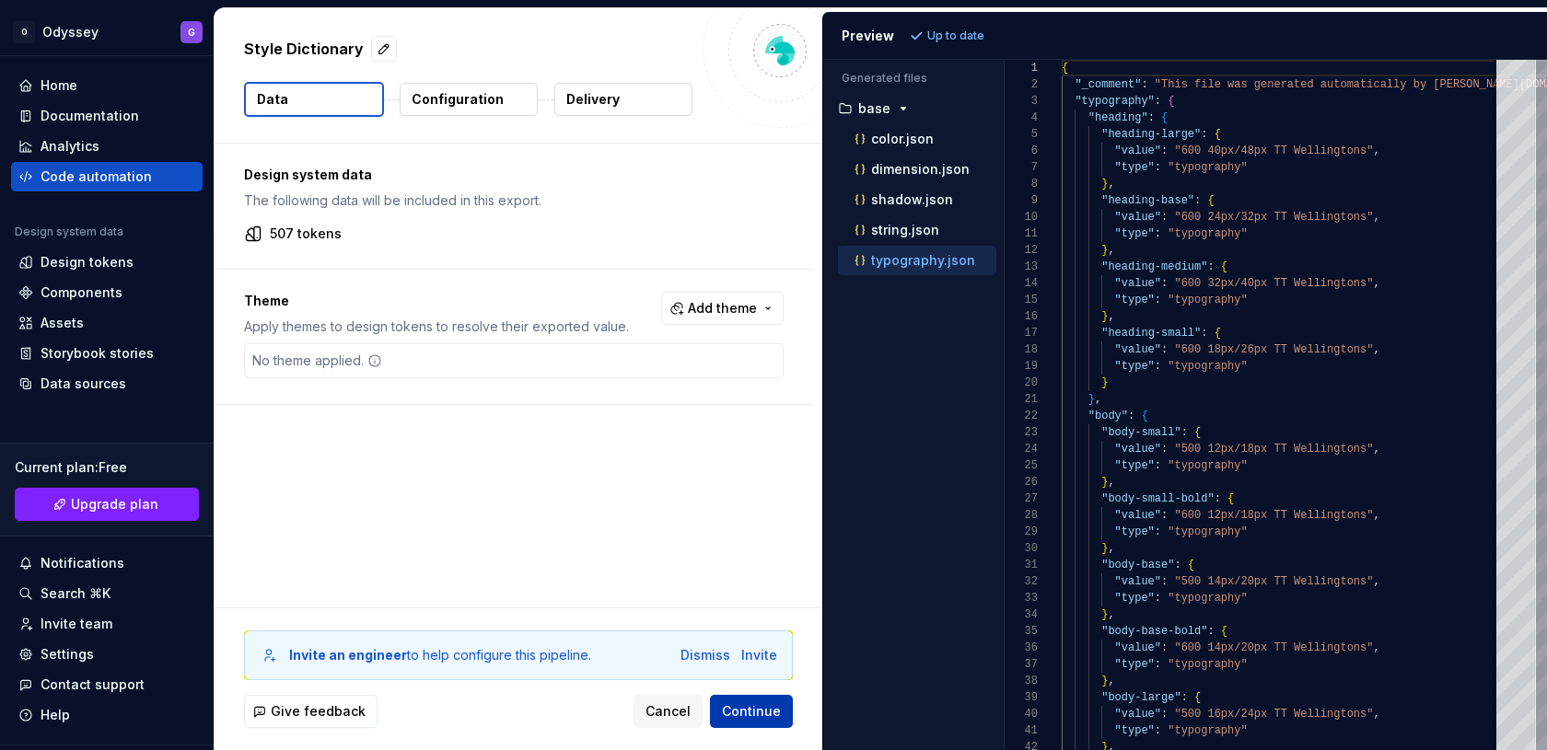
click at [782, 718] on button "Continue" at bounding box center [751, 711] width 83 height 33
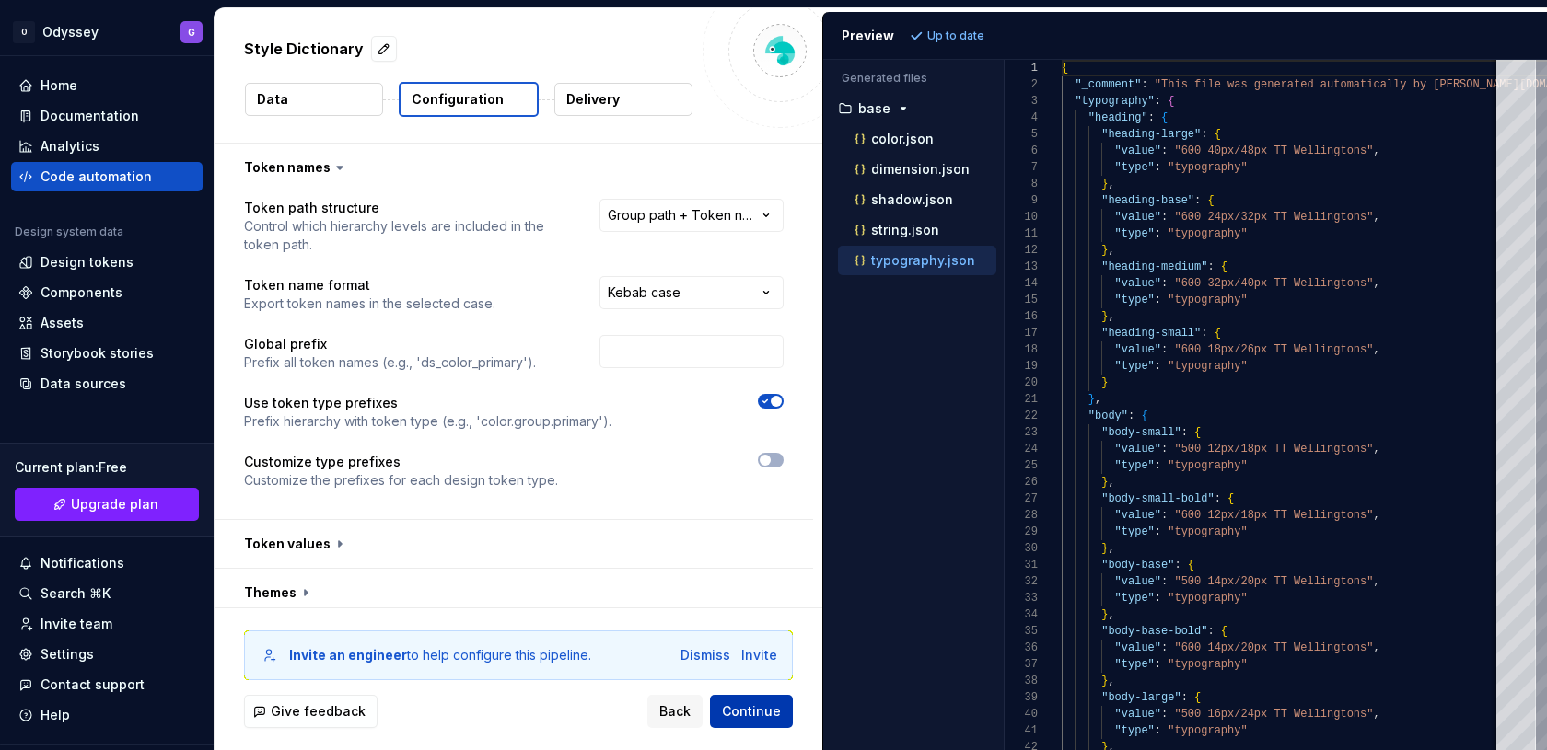
click at [761, 720] on span "Continue" at bounding box center [751, 712] width 59 height 18
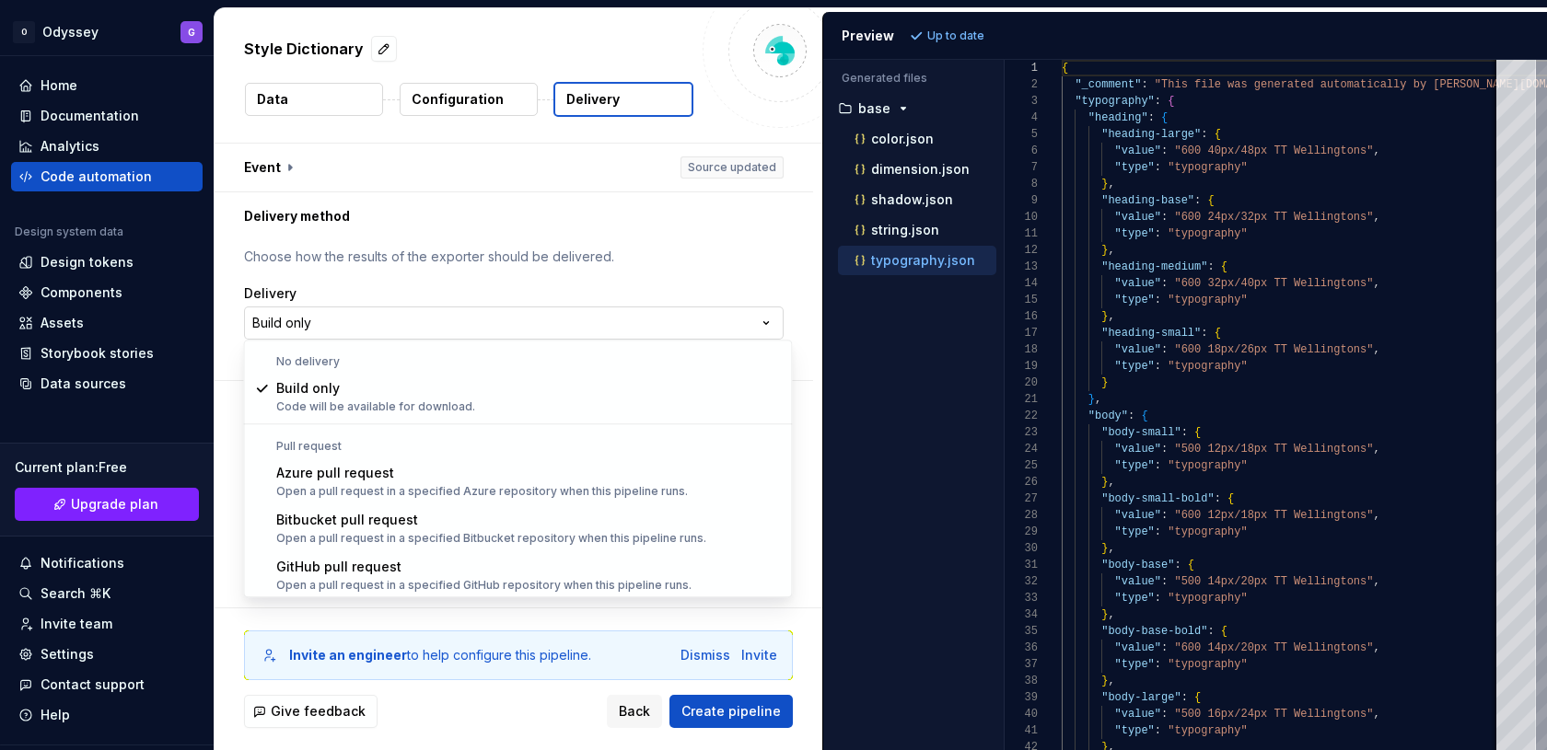
click at [441, 318] on html "**********" at bounding box center [773, 375] width 1547 height 750
click at [462, 296] on html "**********" at bounding box center [773, 375] width 1547 height 750
click at [540, 328] on html "**********" at bounding box center [773, 375] width 1547 height 750
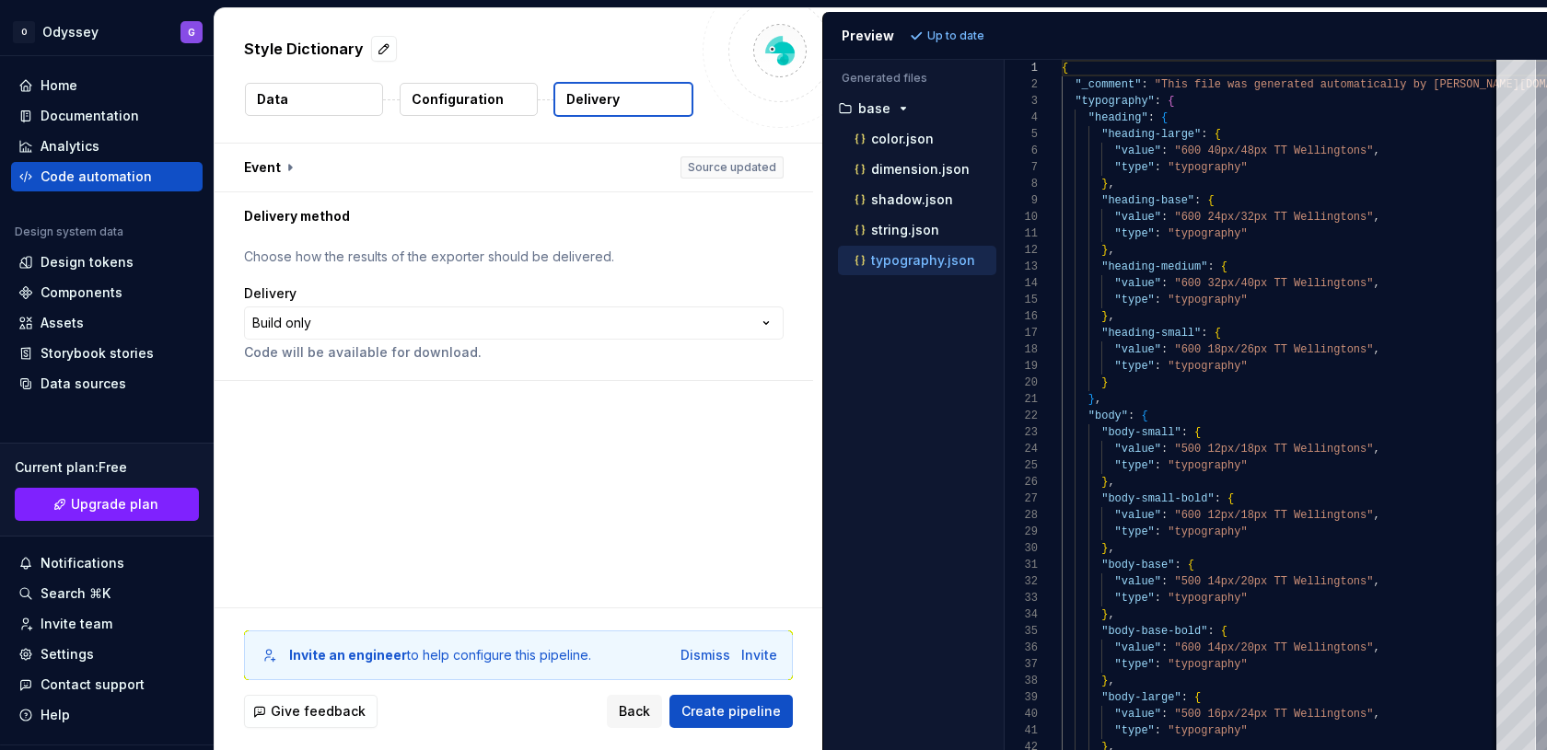
click at [568, 297] on html "**********" at bounding box center [773, 375] width 1547 height 750
click at [760, 719] on span "Create pipeline" at bounding box center [730, 712] width 99 height 18
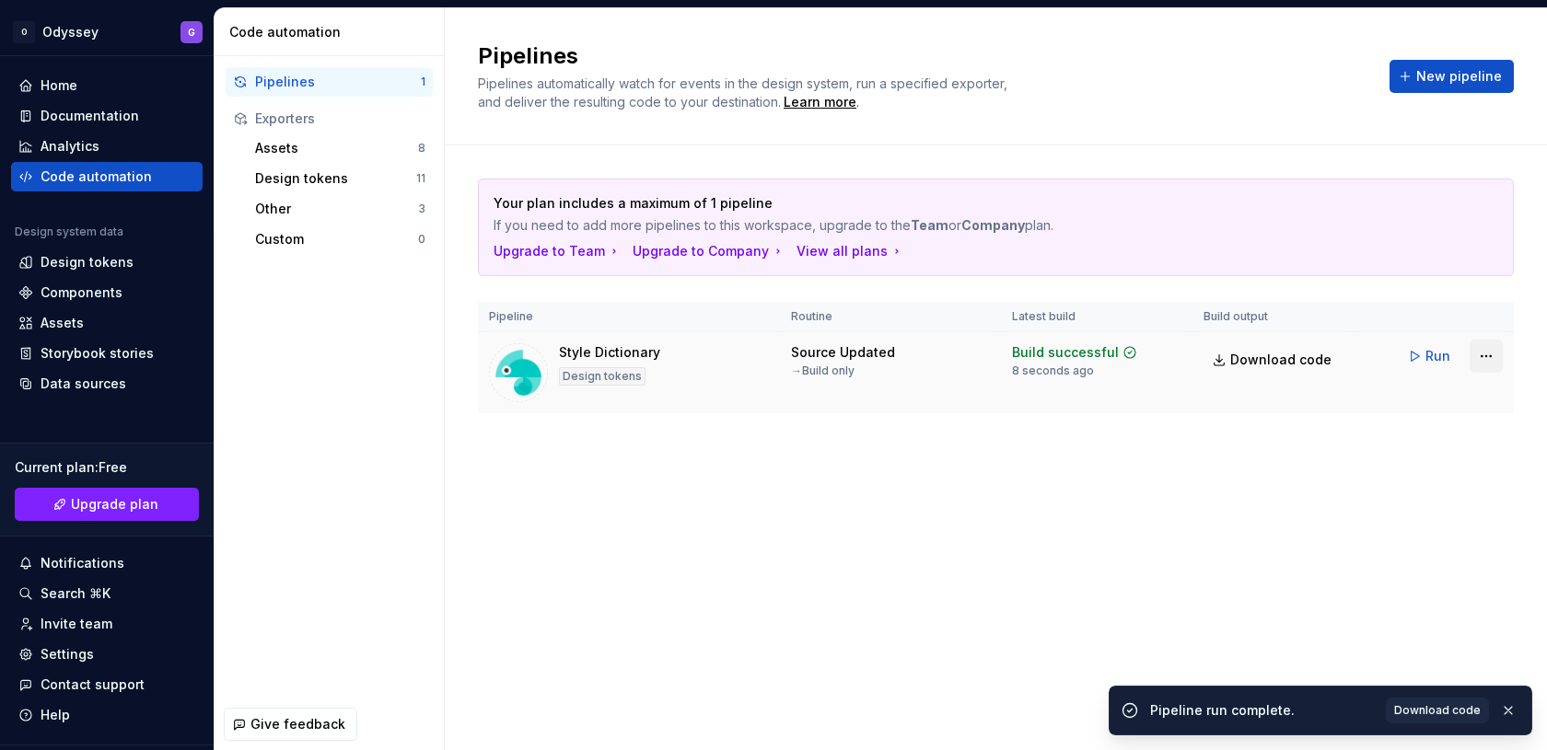
click at [1485, 355] on html "O Odyssey G Home Documentation Analytics Code automation Design system data Des…" at bounding box center [773, 375] width 1547 height 750
click at [1297, 360] on span "Download code" at bounding box center [1280, 360] width 101 height 18
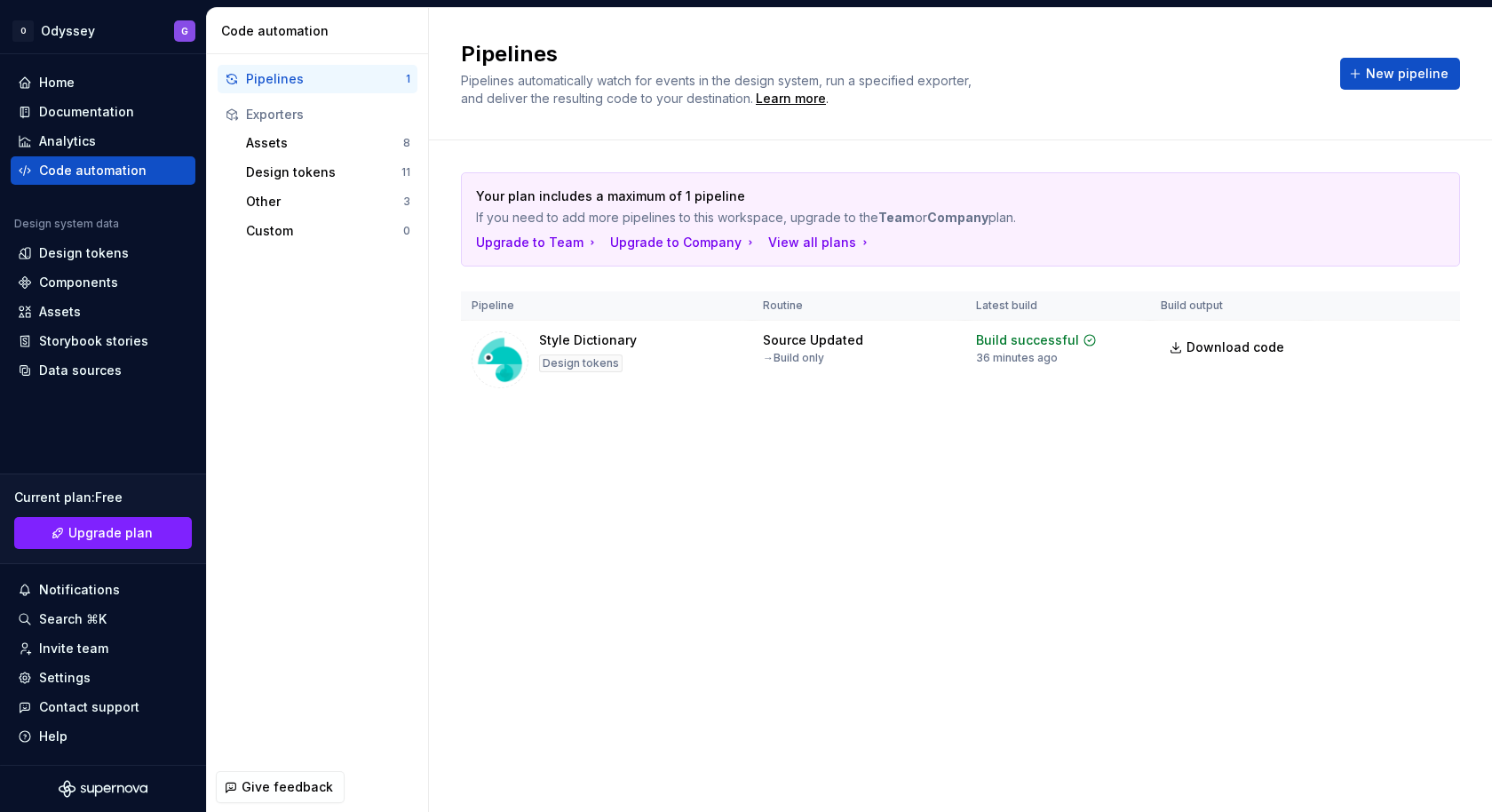
click at [1096, 443] on div "Your plan includes a maximum of 1 pipeline If you need to add more pipelines to…" at bounding box center [961, 303] width 999 height 326
click at [77, 260] on div "Design tokens" at bounding box center [84, 253] width 90 height 17
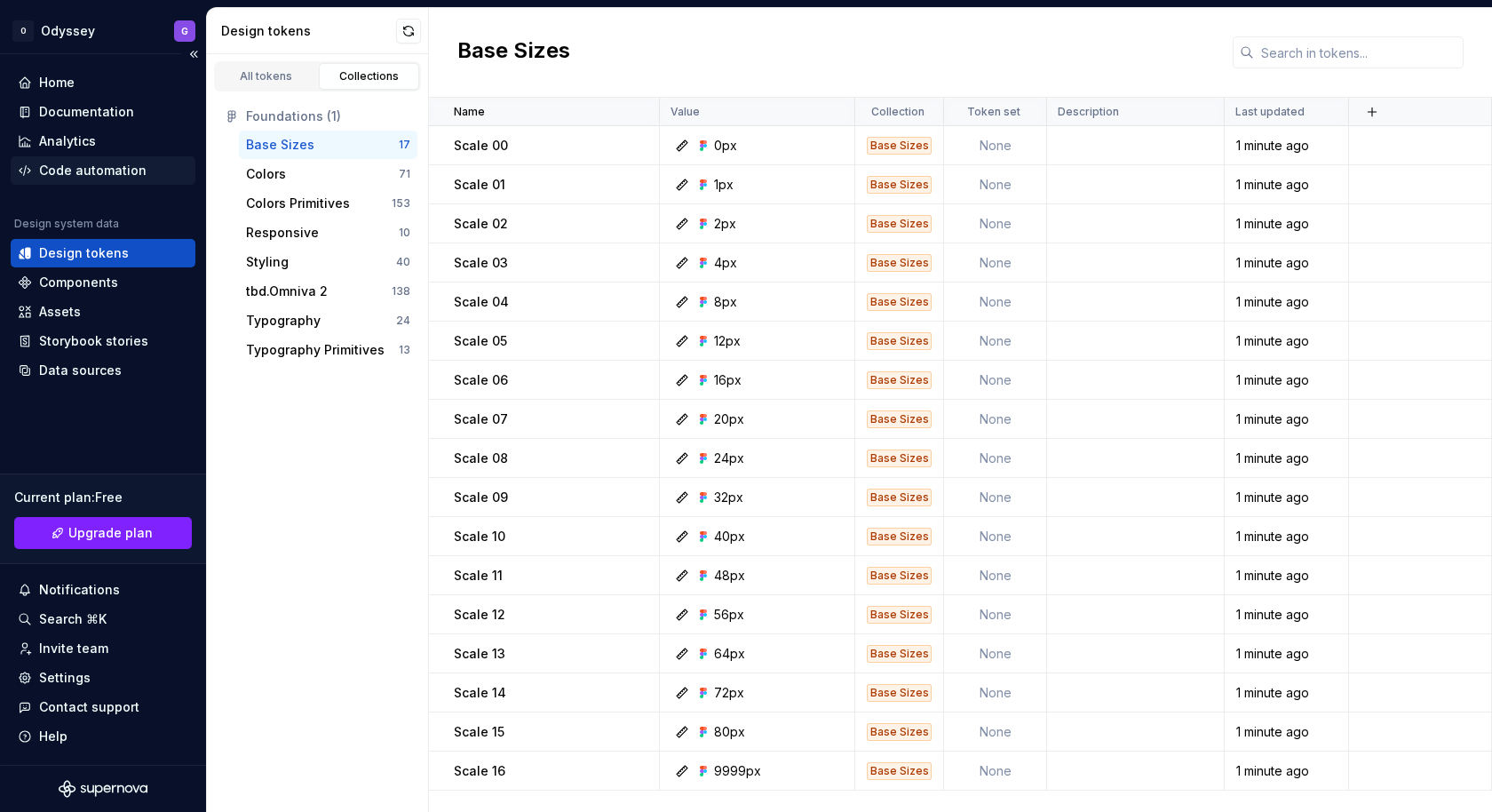
click at [102, 176] on div "Code automation" at bounding box center [93, 171] width 107 height 17
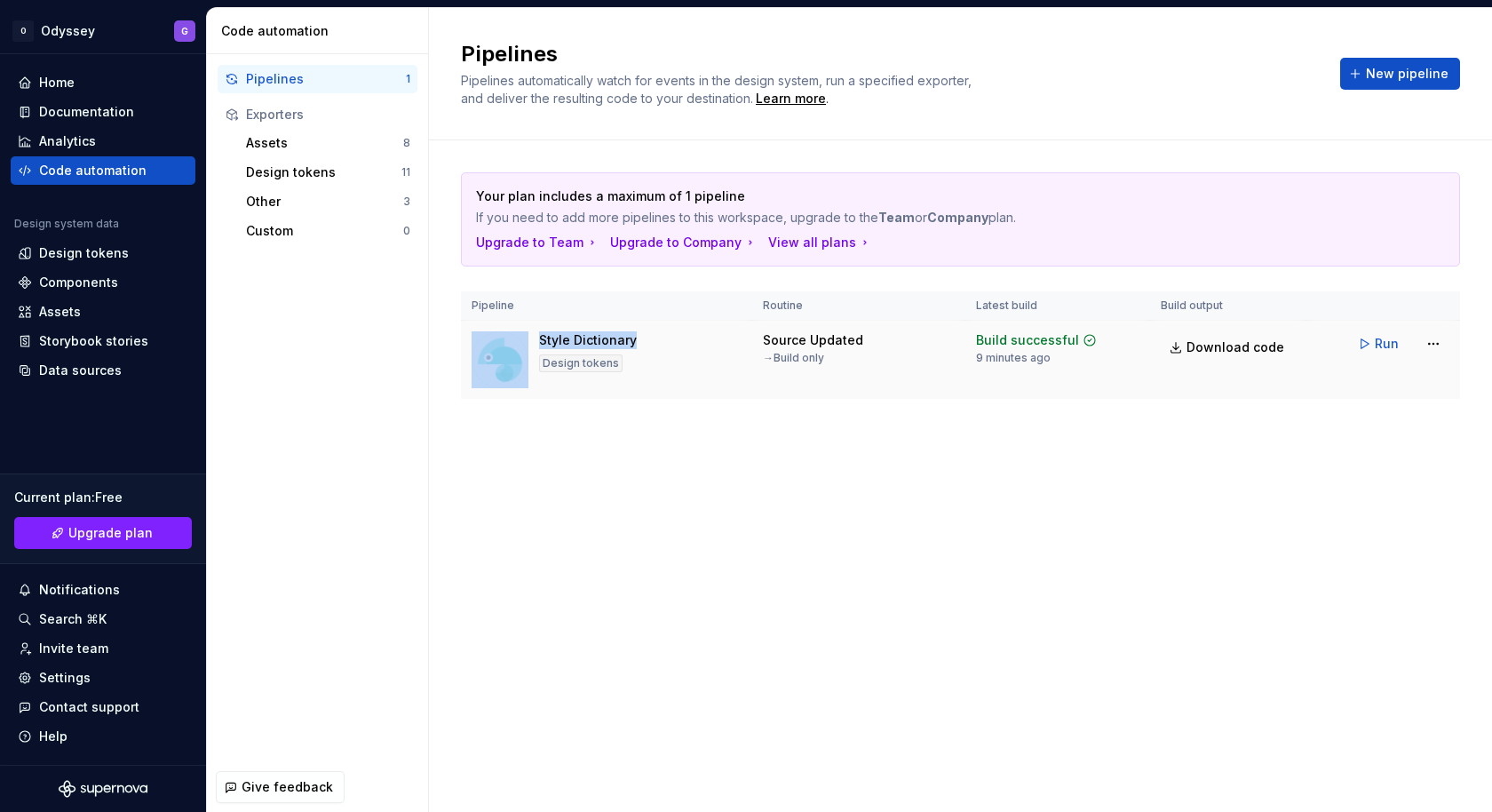
drag, startPoint x: 532, startPoint y: 336, endPoint x: 655, endPoint y: 340, distance: 123.1
click at [655, 340] on div "Style Dictionary Design tokens" at bounding box center [607, 359] width 270 height 57
drag, startPoint x: 655, startPoint y: 340, endPoint x: 527, endPoint y: 340, distance: 128.0
click at [526, 340] on div "Style Dictionary Design tokens" at bounding box center [607, 359] width 270 height 57
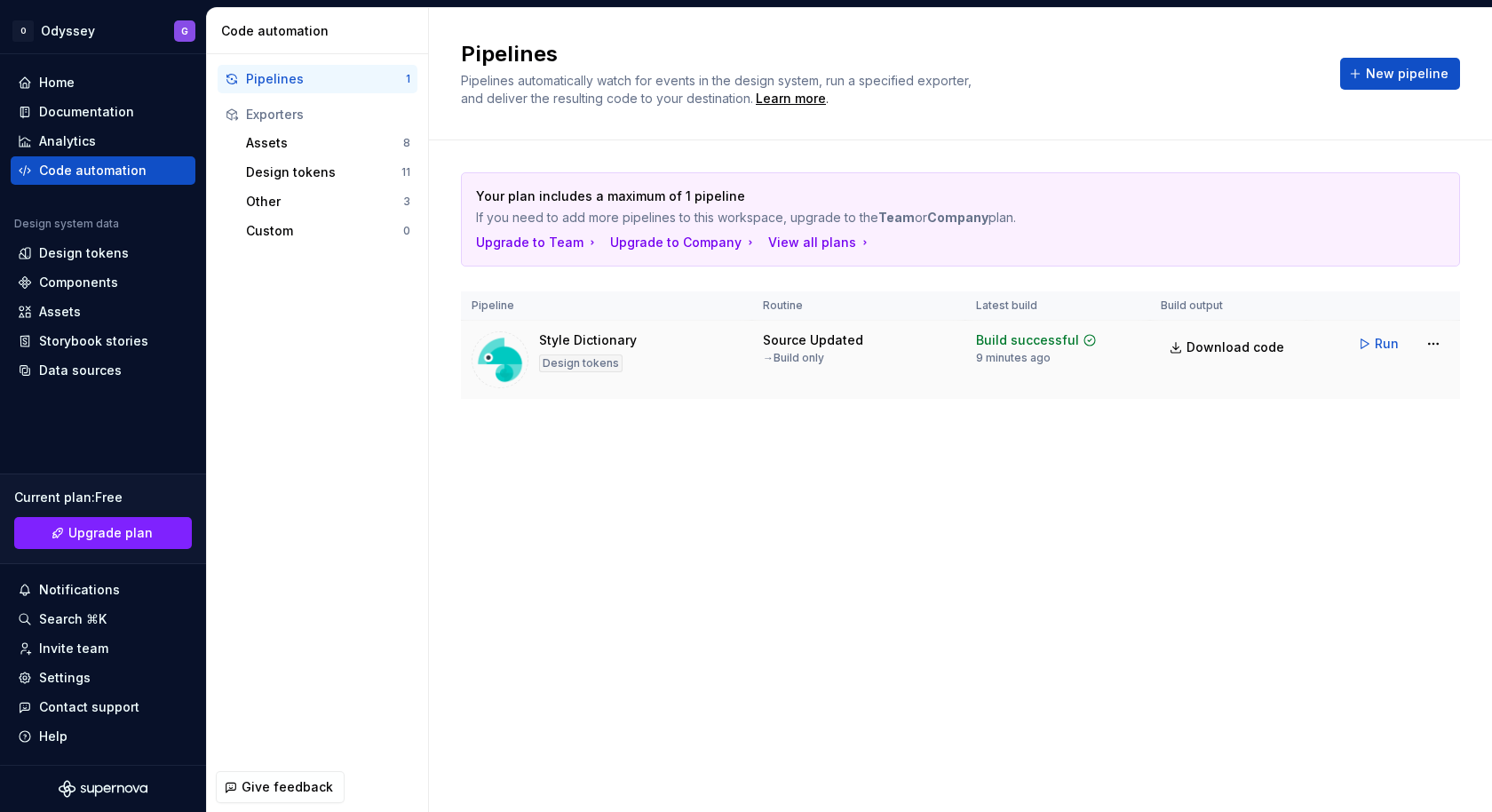
click at [527, 340] on div at bounding box center [500, 359] width 57 height 57
drag, startPoint x: 530, startPoint y: 338, endPoint x: 649, endPoint y: 338, distance: 119.0
click at [649, 338] on div "Style Dictionary Design tokens" at bounding box center [607, 359] width 270 height 57
click at [1440, 339] on html "O Odyssey G Home Documentation Analytics Code automation Design system data Des…" at bounding box center [746, 406] width 1492 height 812
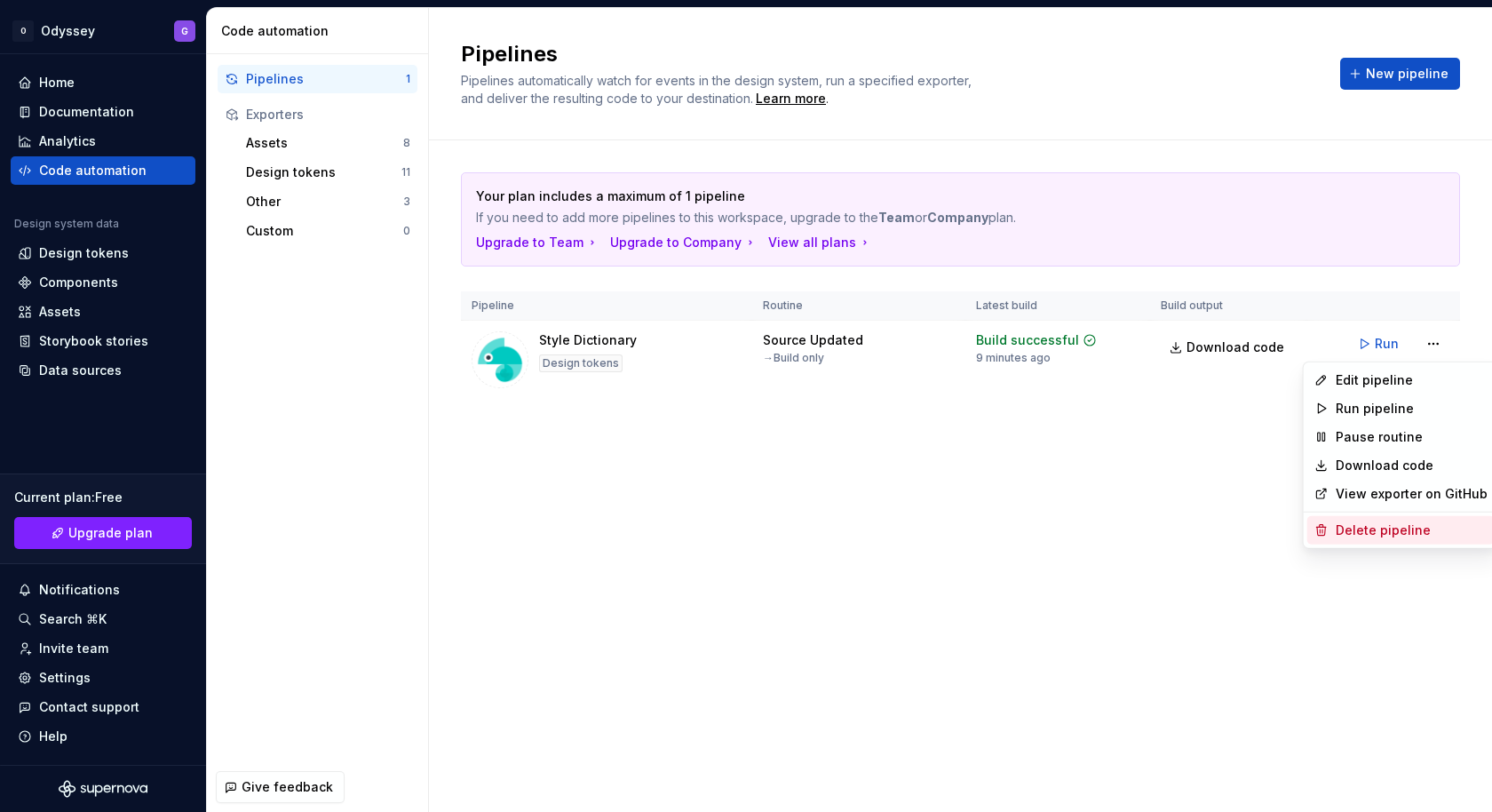
click at [1368, 528] on div "Delete pipeline" at bounding box center [1411, 529] width 151 height 17
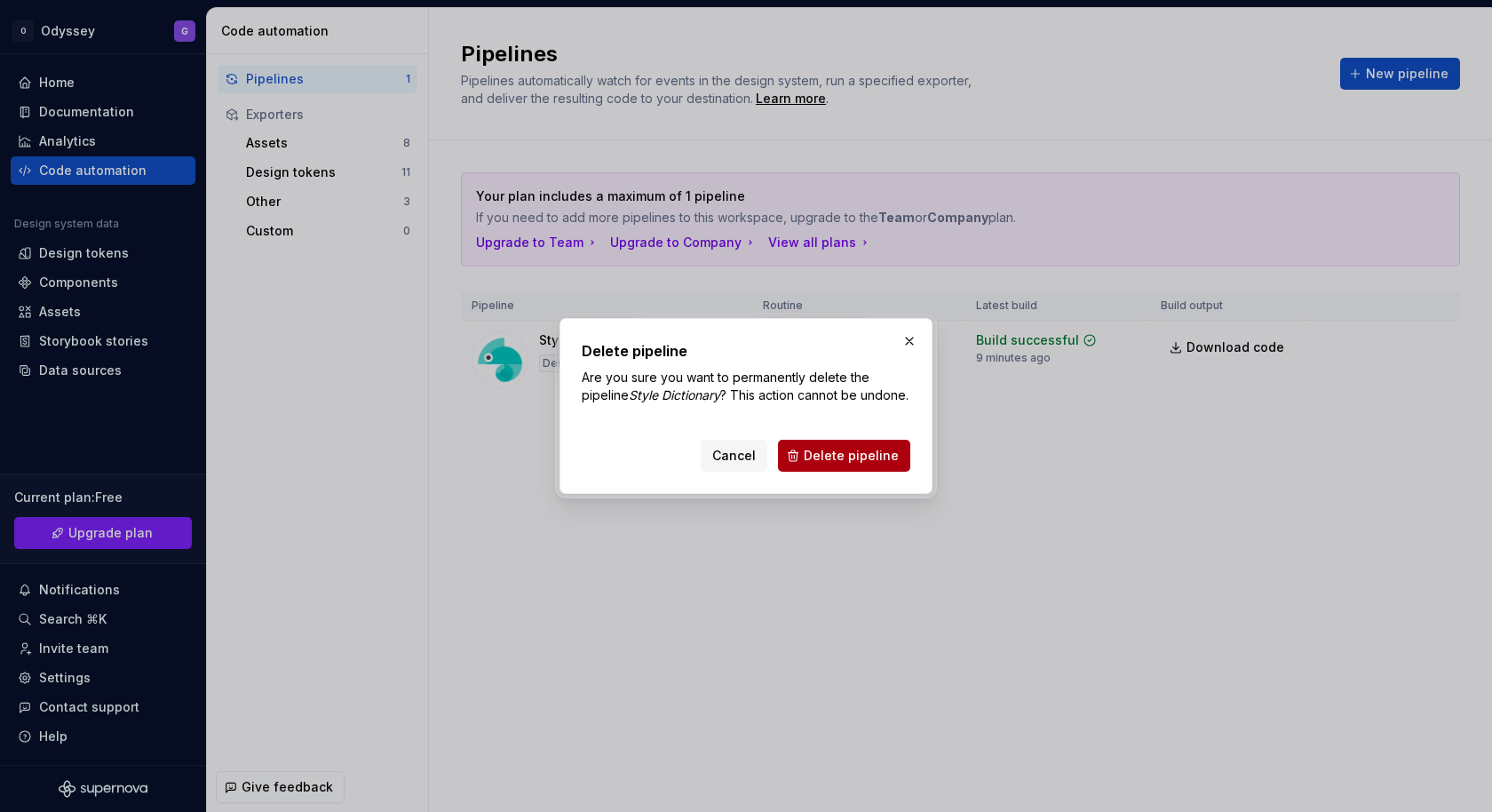
click at [869, 456] on span "Delete pipeline" at bounding box center [851, 455] width 95 height 17
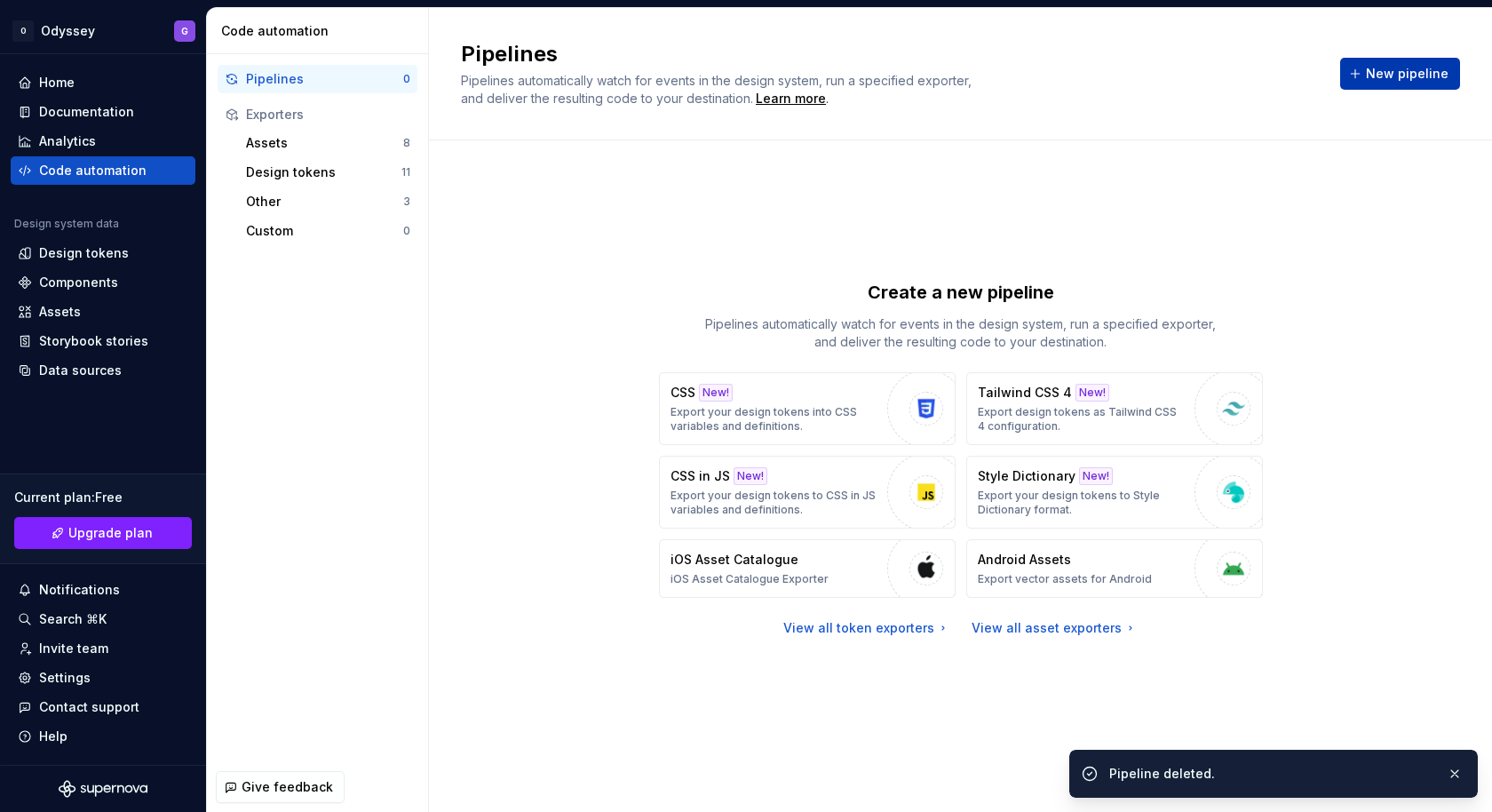
click at [1384, 68] on span "New pipeline" at bounding box center [1407, 73] width 83 height 17
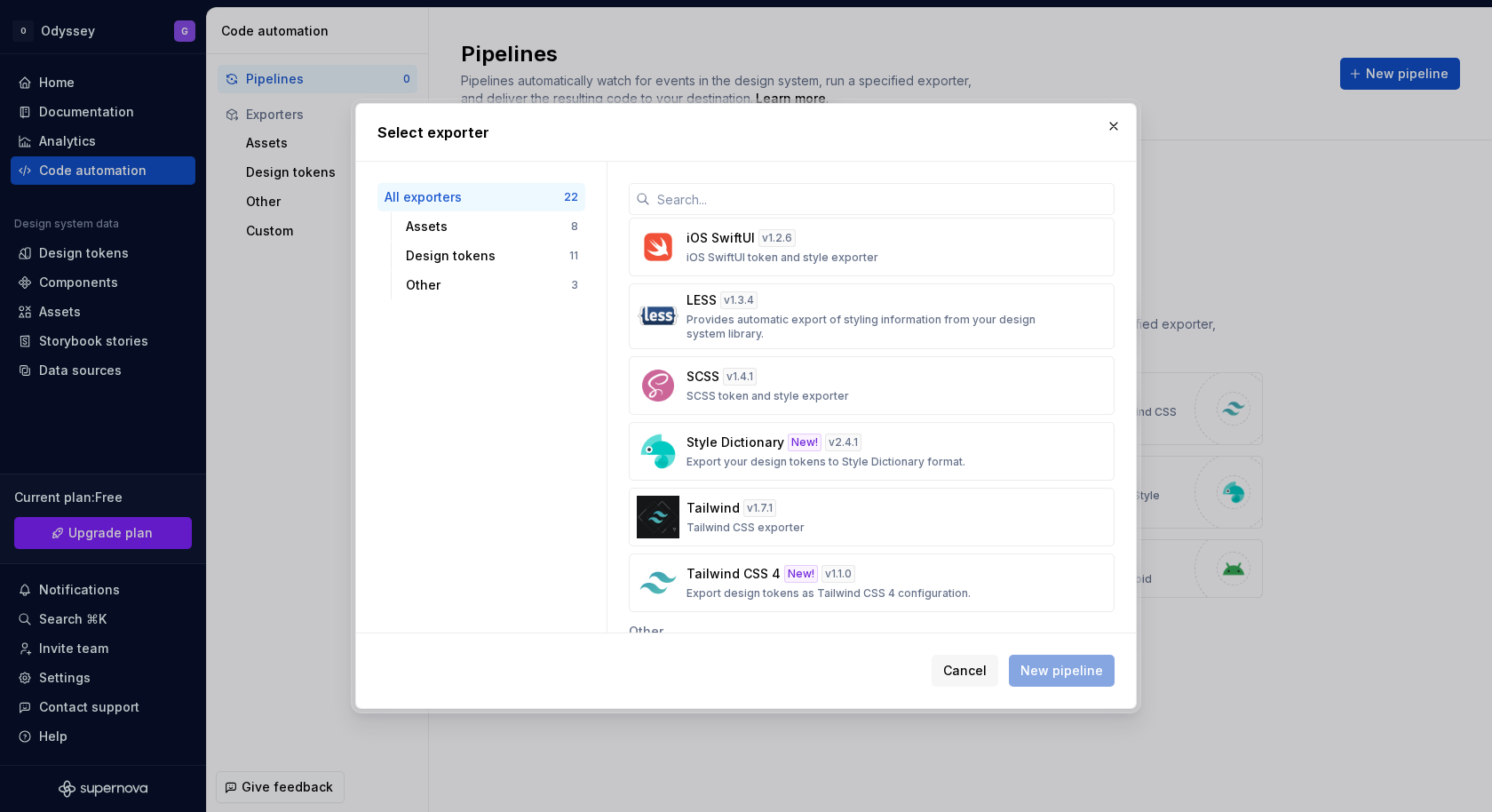
scroll to position [809, 0]
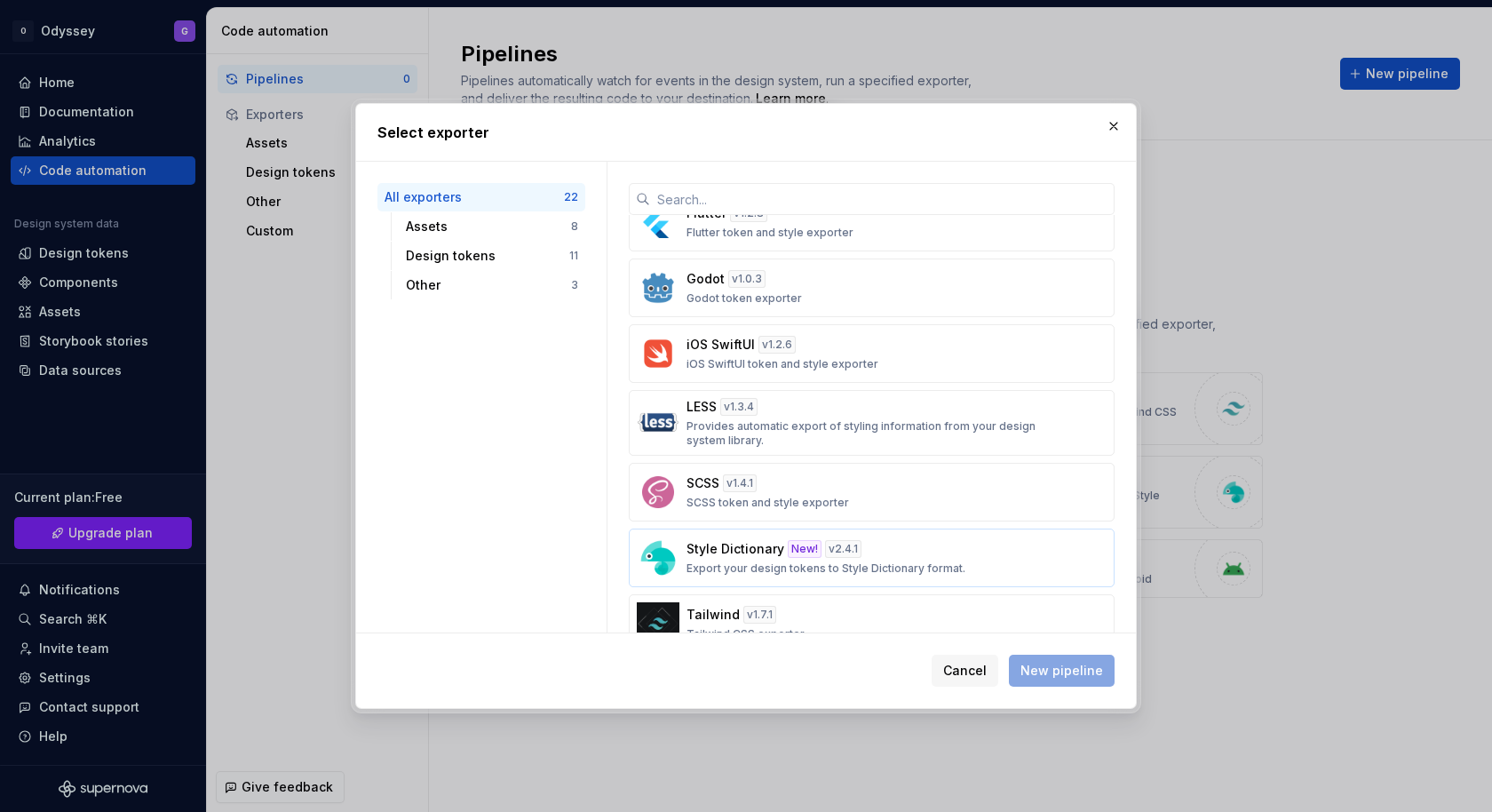
click at [744, 547] on div "Style Dictionary New! v 2.4.1 Export your design tokens to Style Dictionary for…" at bounding box center [866, 557] width 360 height 36
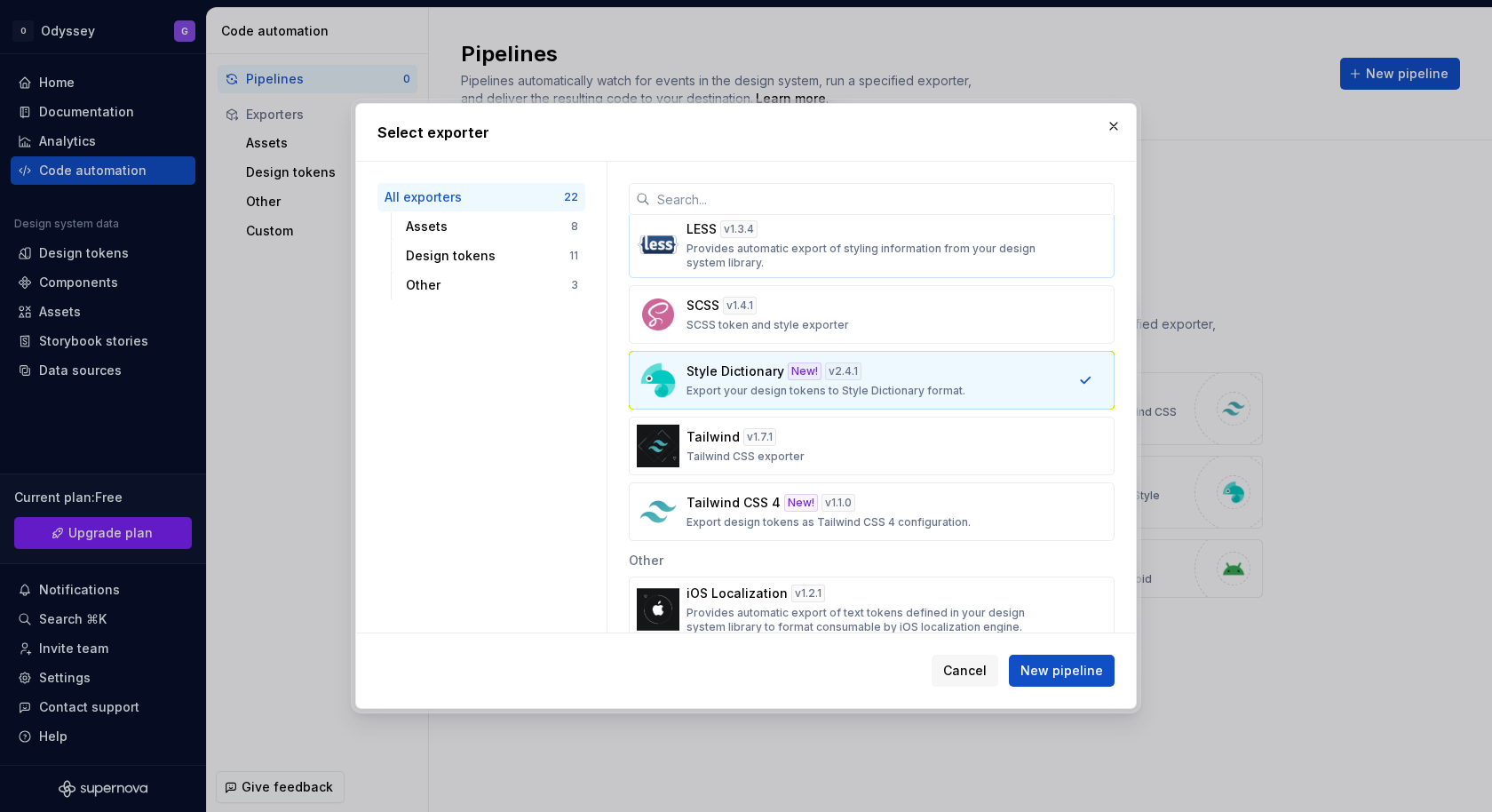
scroll to position [994, 0]
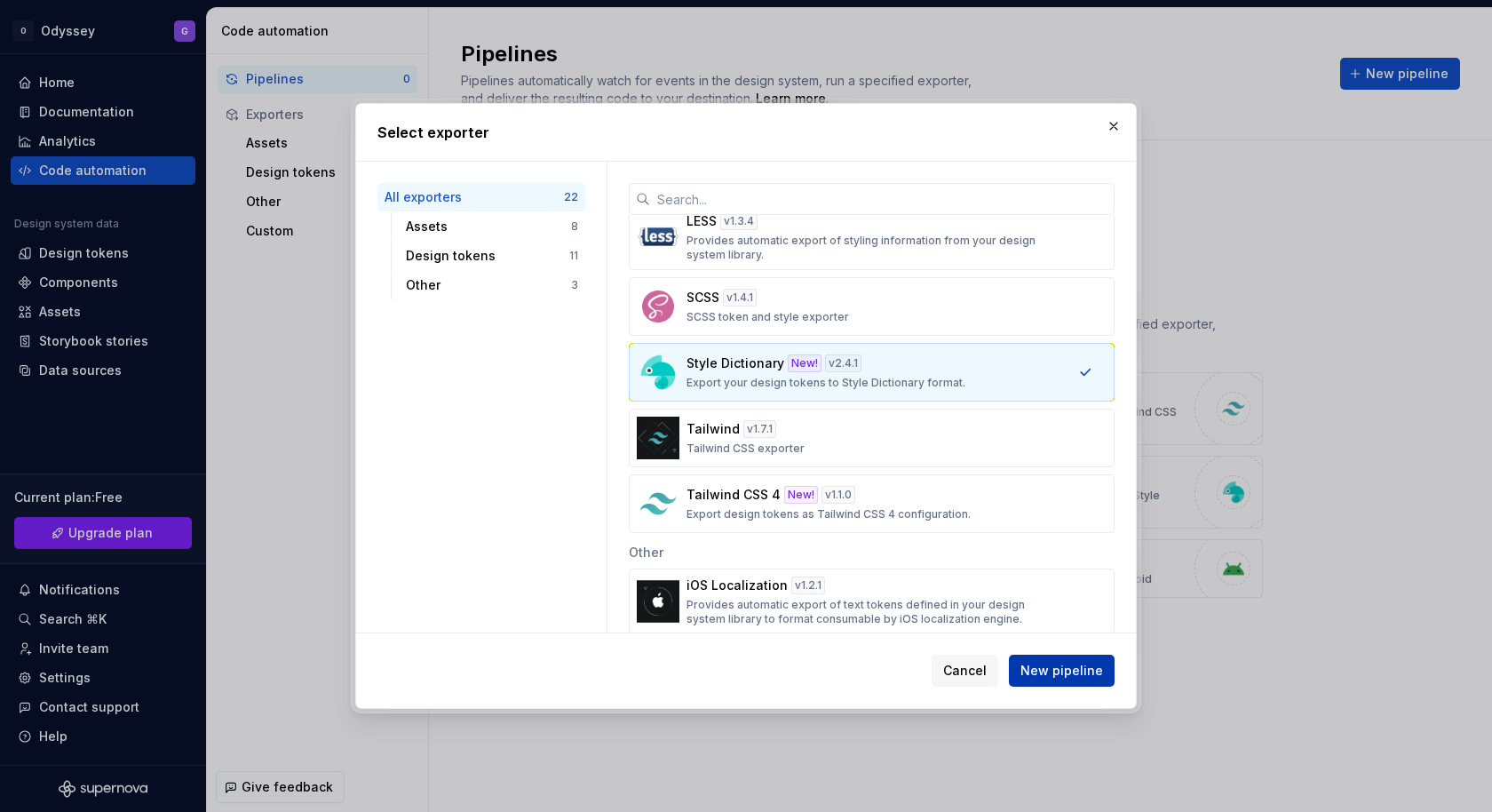
click at [1047, 670] on span "New pipeline" at bounding box center [1062, 670] width 83 height 17
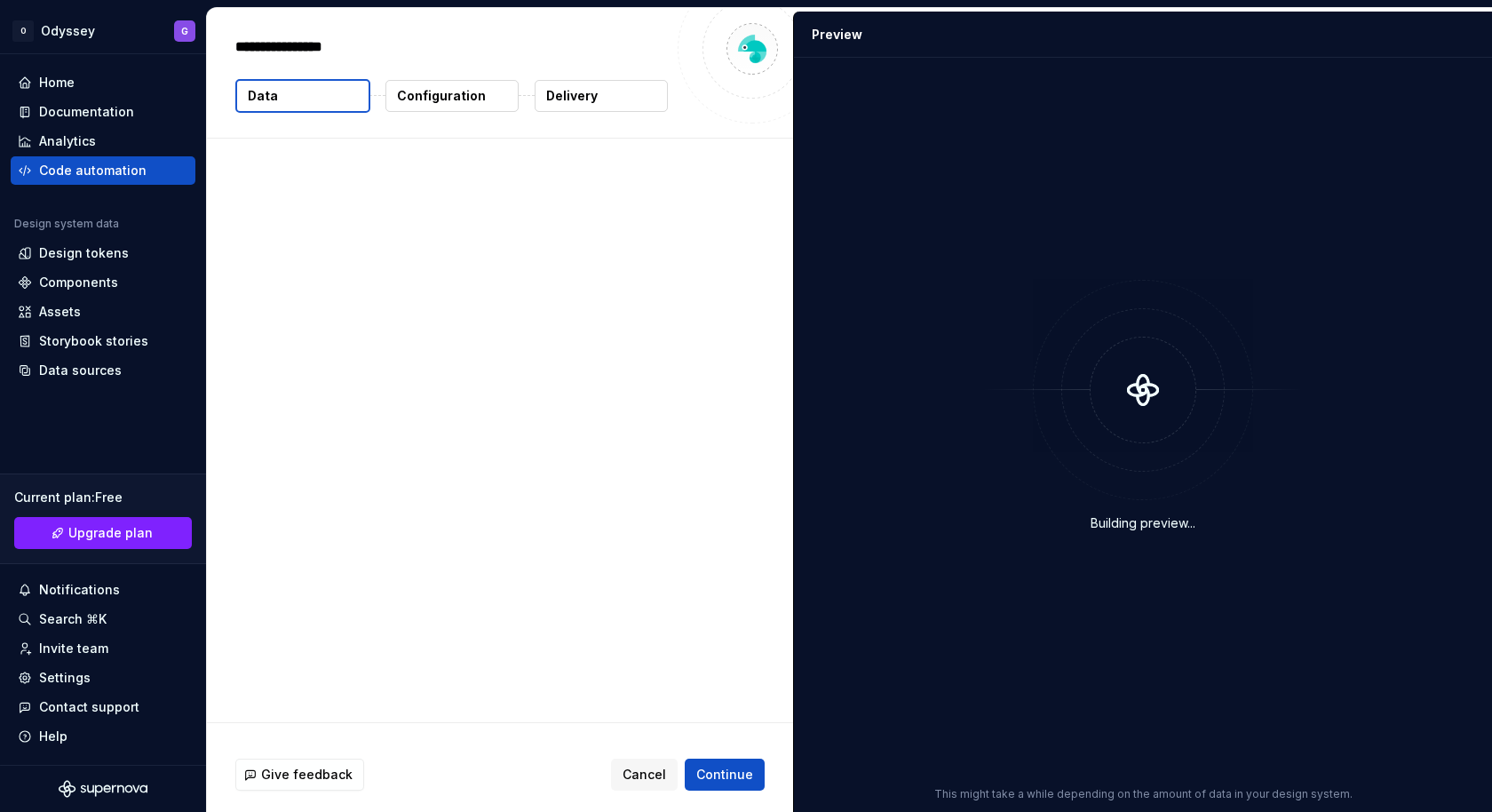
type textarea "*"
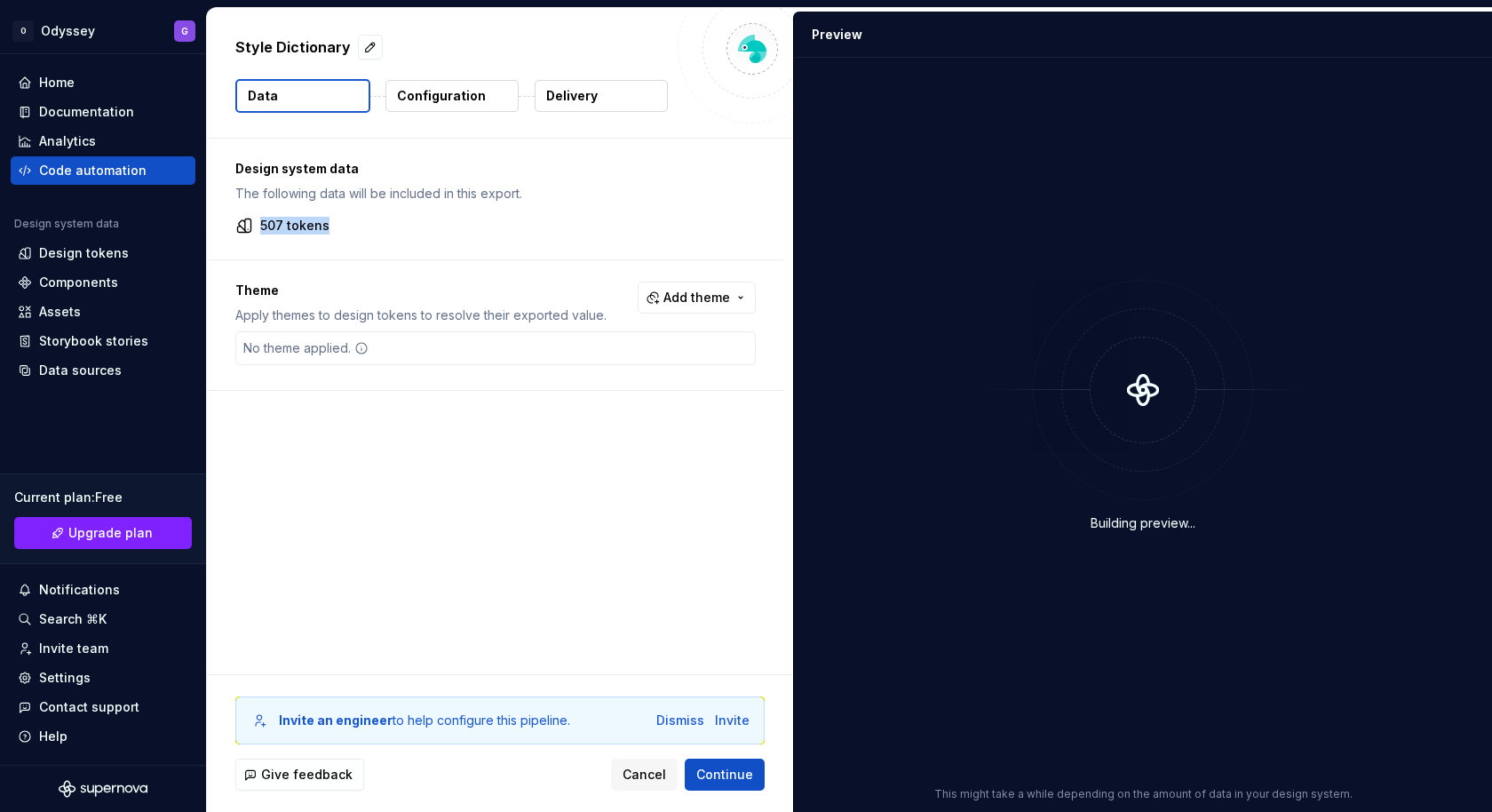
drag, startPoint x: 235, startPoint y: 220, endPoint x: 393, endPoint y: 220, distance: 158.0
click at [393, 220] on div "507 tokens" at bounding box center [496, 226] width 521 height 17
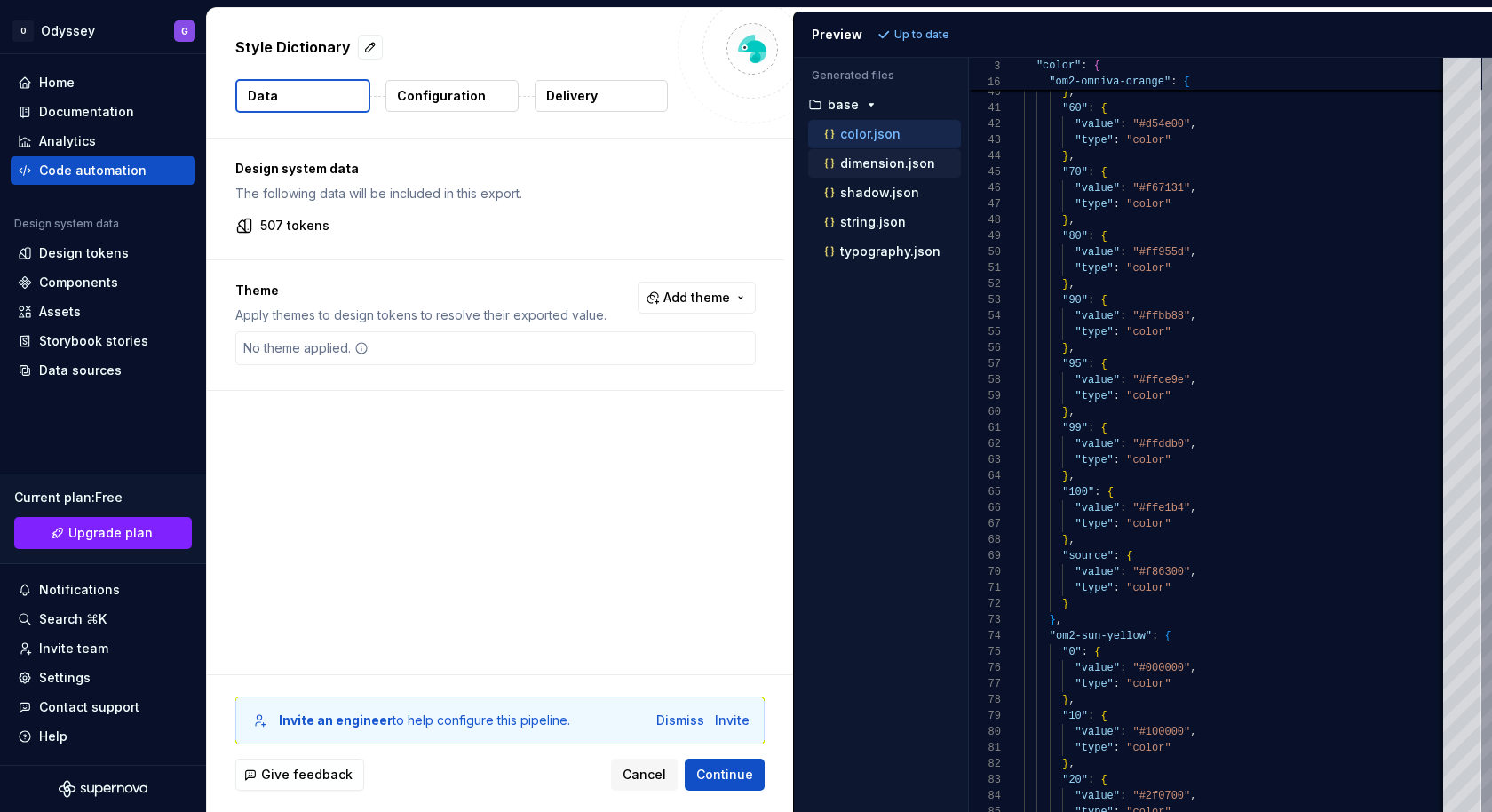
click at [882, 157] on p "dimension.json" at bounding box center [887, 163] width 95 height 14
type textarea "**********"
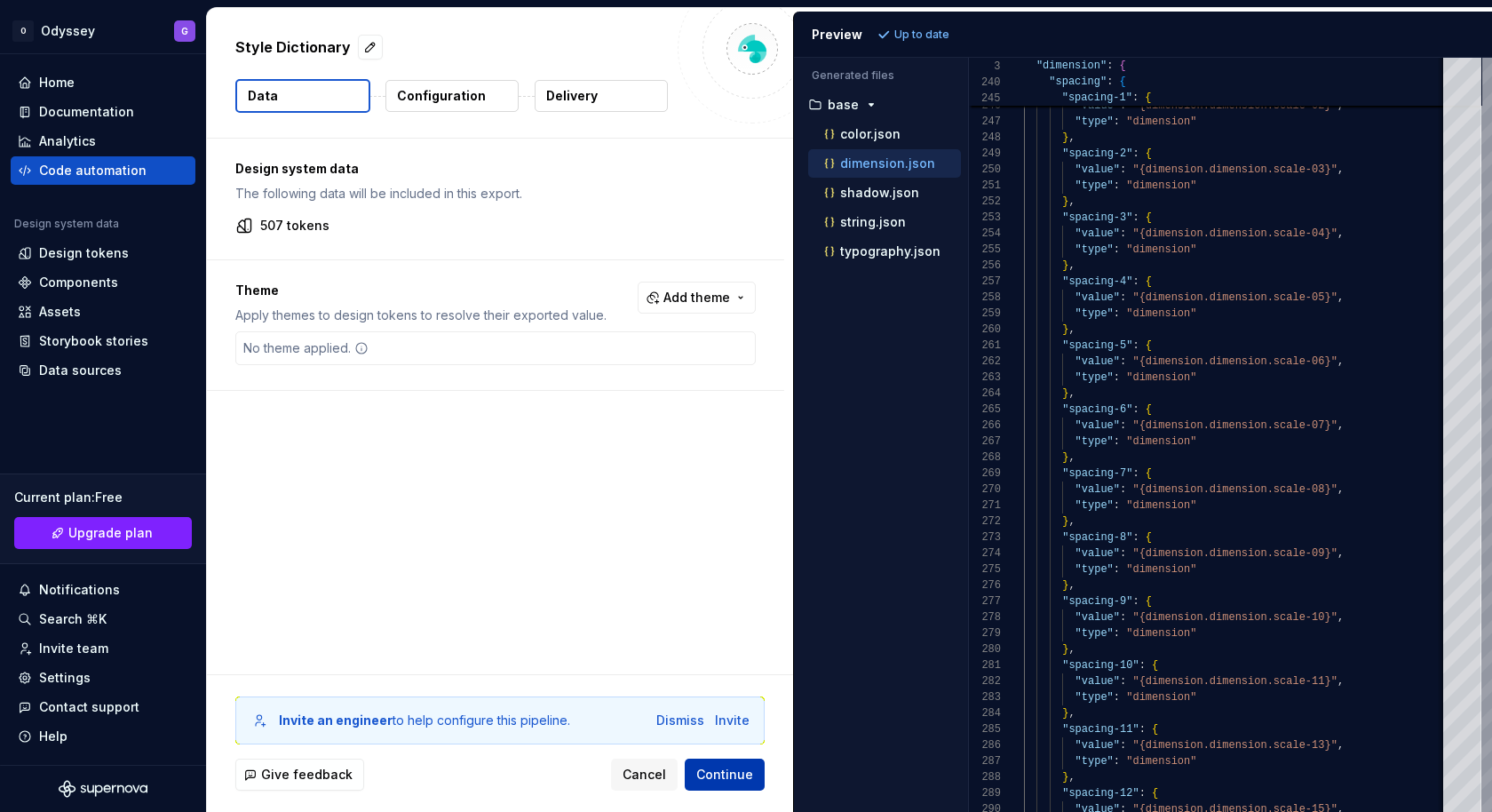
click at [730, 722] on span "Continue" at bounding box center [724, 774] width 57 height 17
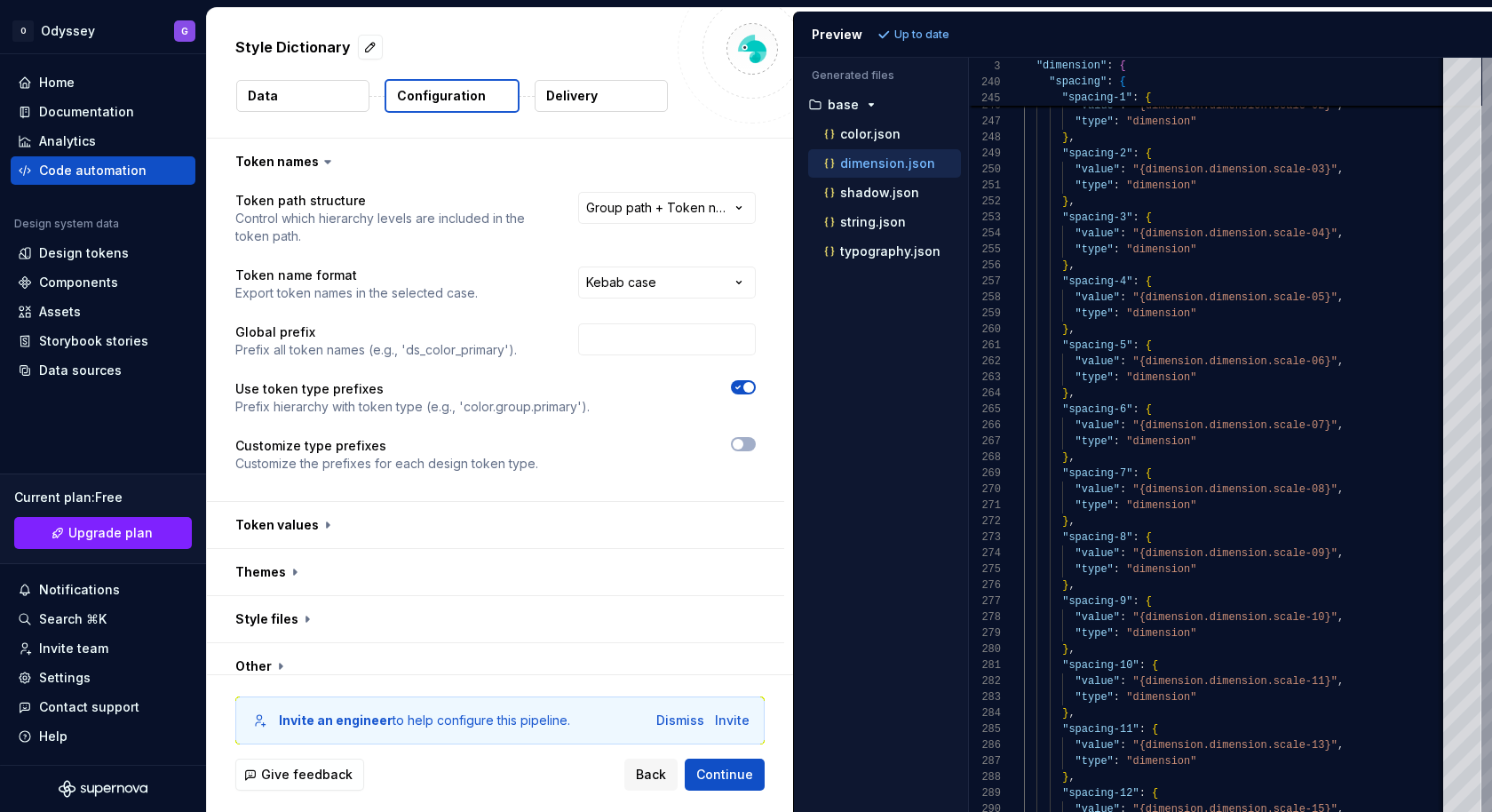
scroll to position [11, 0]
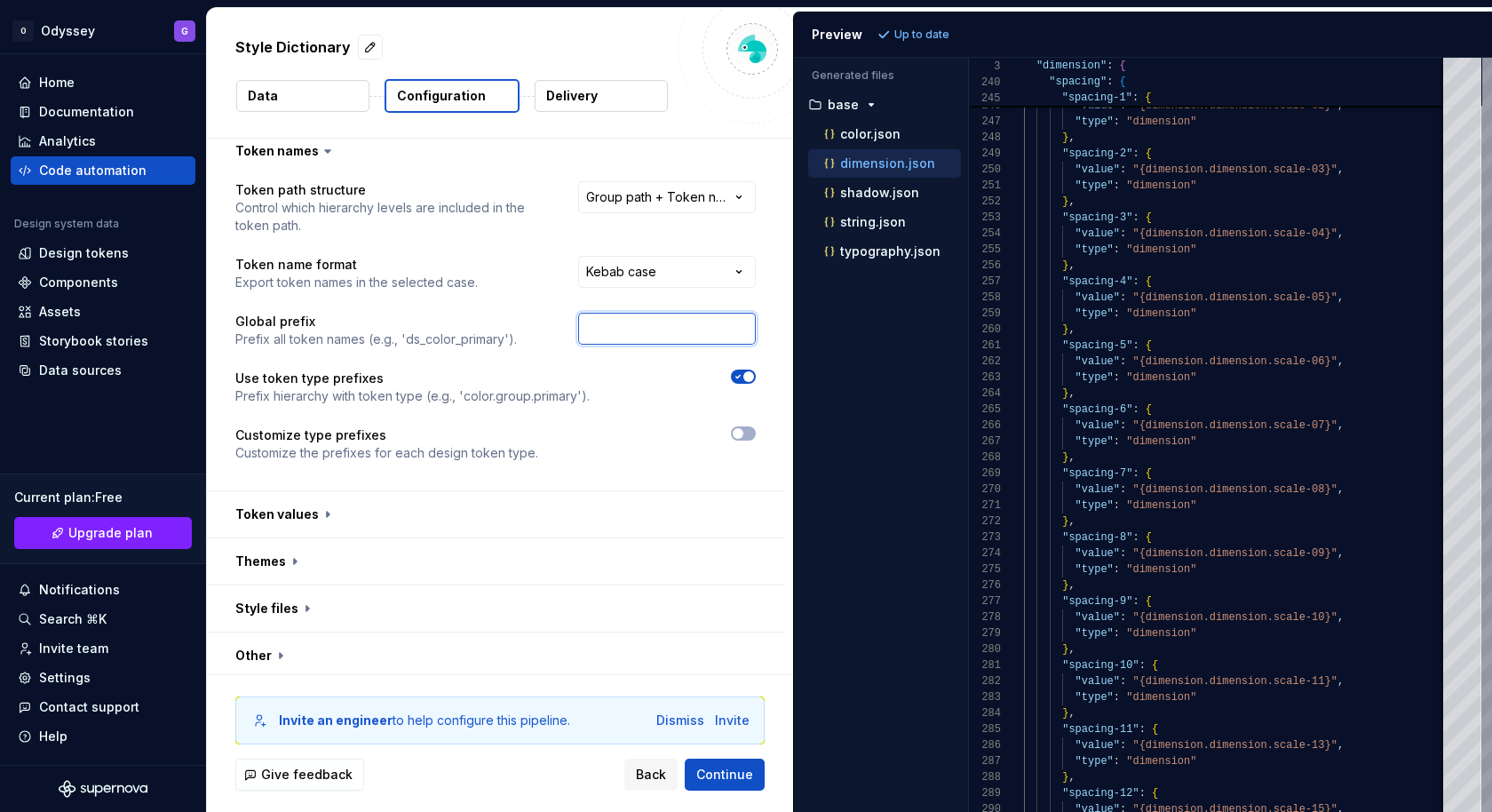
click at [643, 335] on input "text" at bounding box center [666, 328] width 177 height 32
click at [755, 722] on button "Continue" at bounding box center [724, 773] width 80 height 32
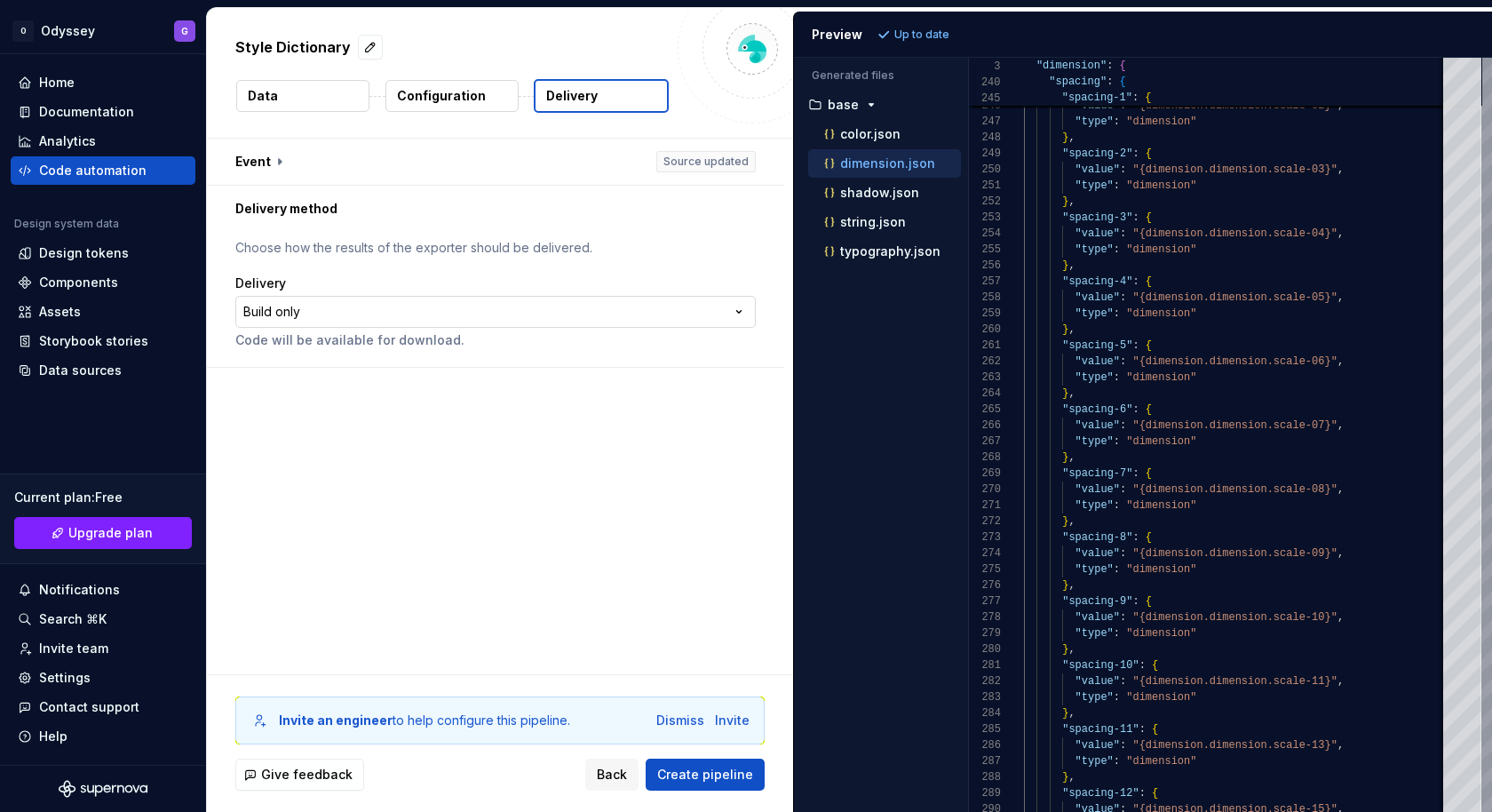
click at [341, 318] on html "**********" at bounding box center [746, 406] width 1492 height 812
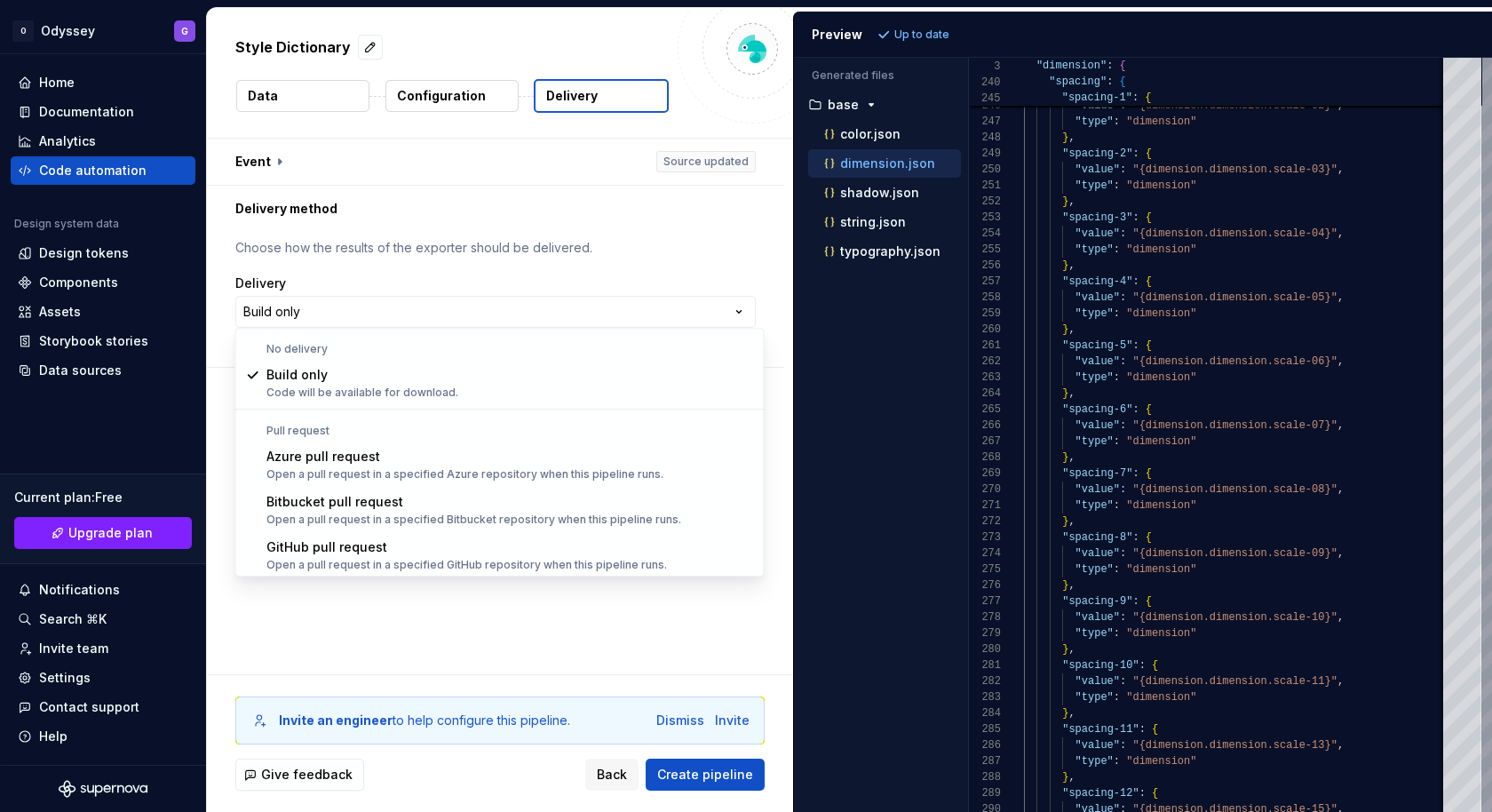
click at [582, 251] on html "**********" at bounding box center [746, 406] width 1492 height 812
click at [343, 311] on html "**********" at bounding box center [746, 406] width 1492 height 812
click at [584, 222] on html "**********" at bounding box center [746, 406] width 1492 height 812
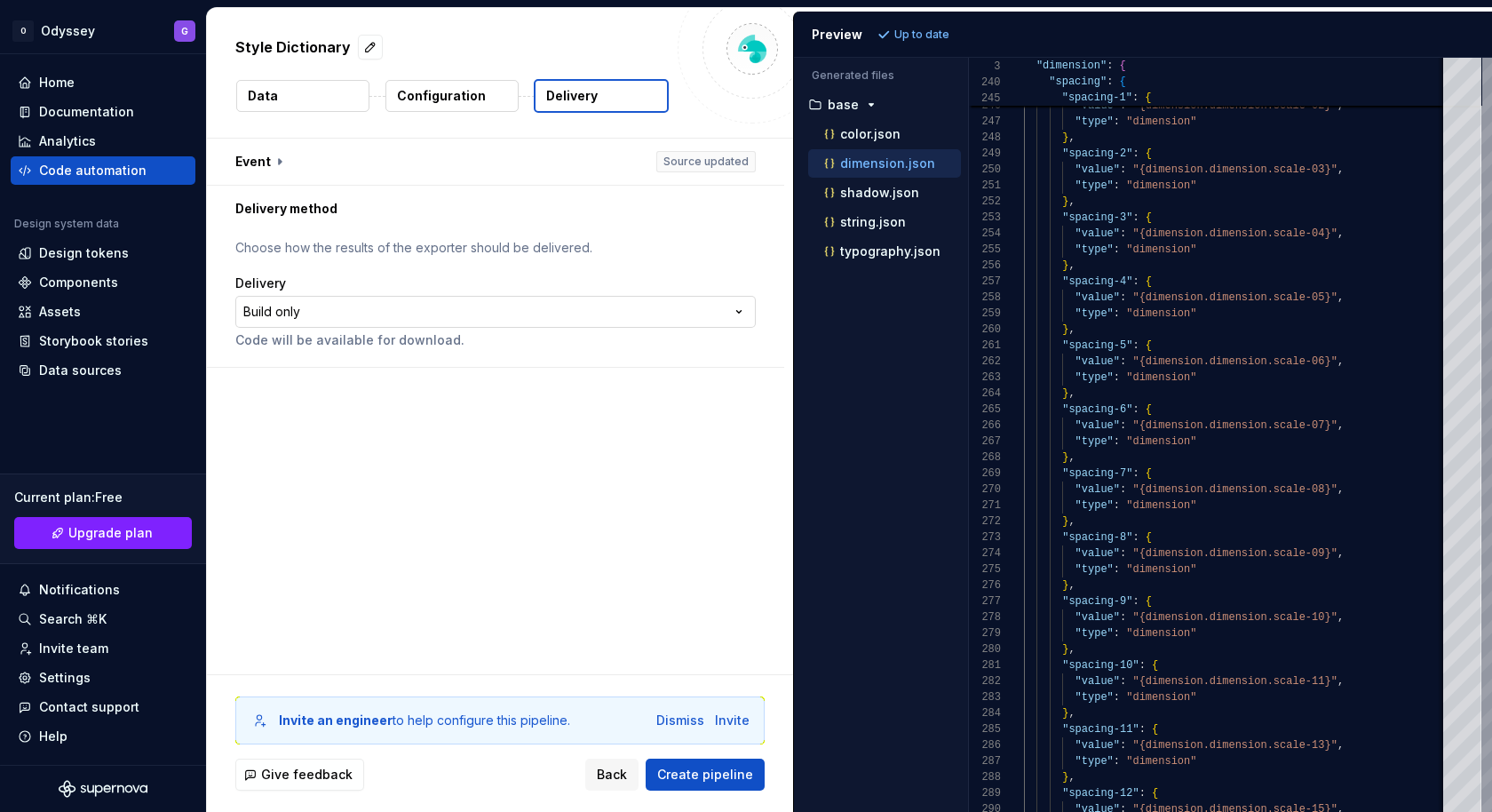
click at [451, 317] on html "**********" at bounding box center [746, 406] width 1492 height 812
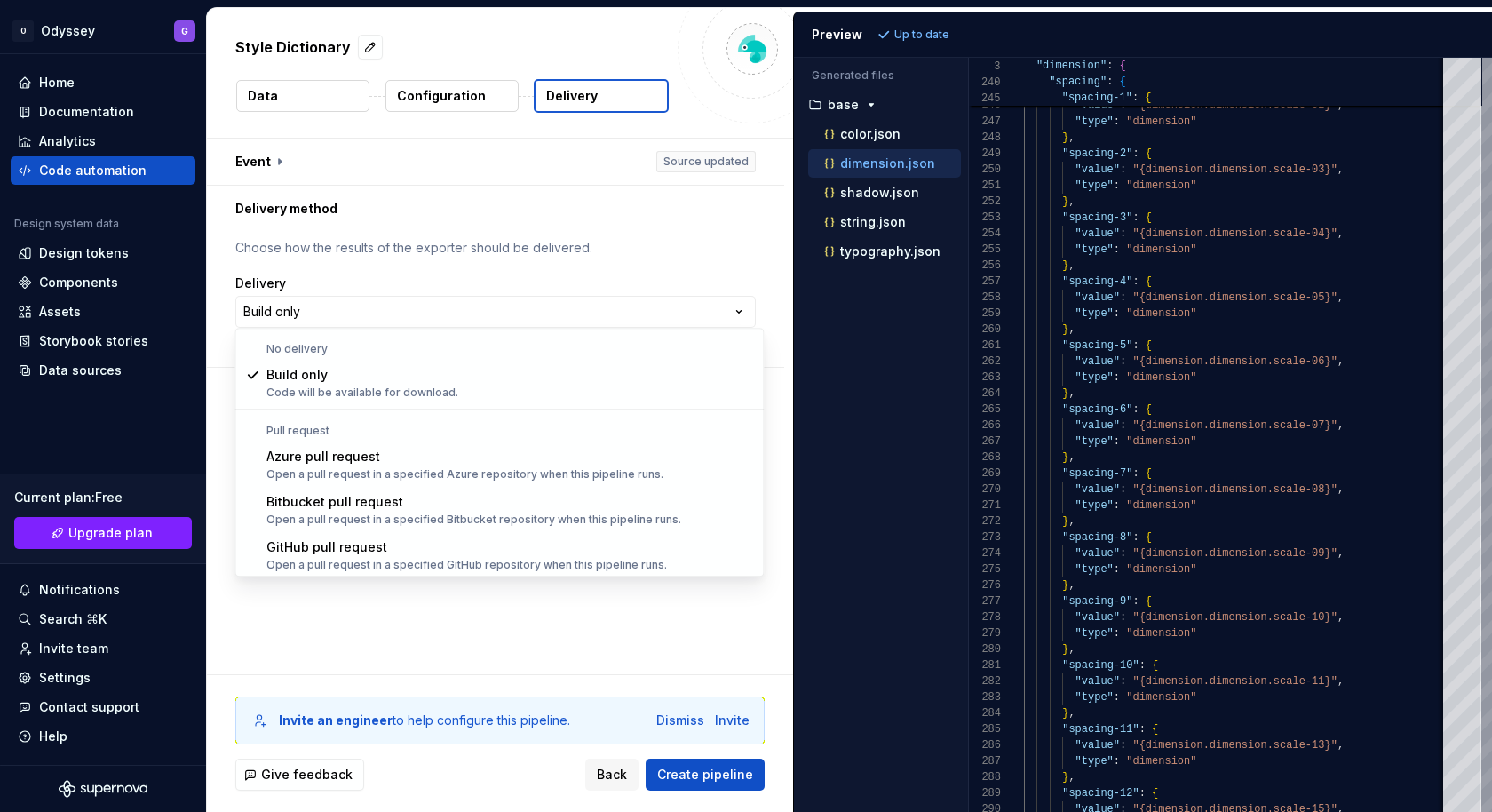
click at [468, 241] on html "**********" at bounding box center [746, 406] width 1492 height 812
click at [320, 319] on html "**********" at bounding box center [746, 406] width 1492 height 812
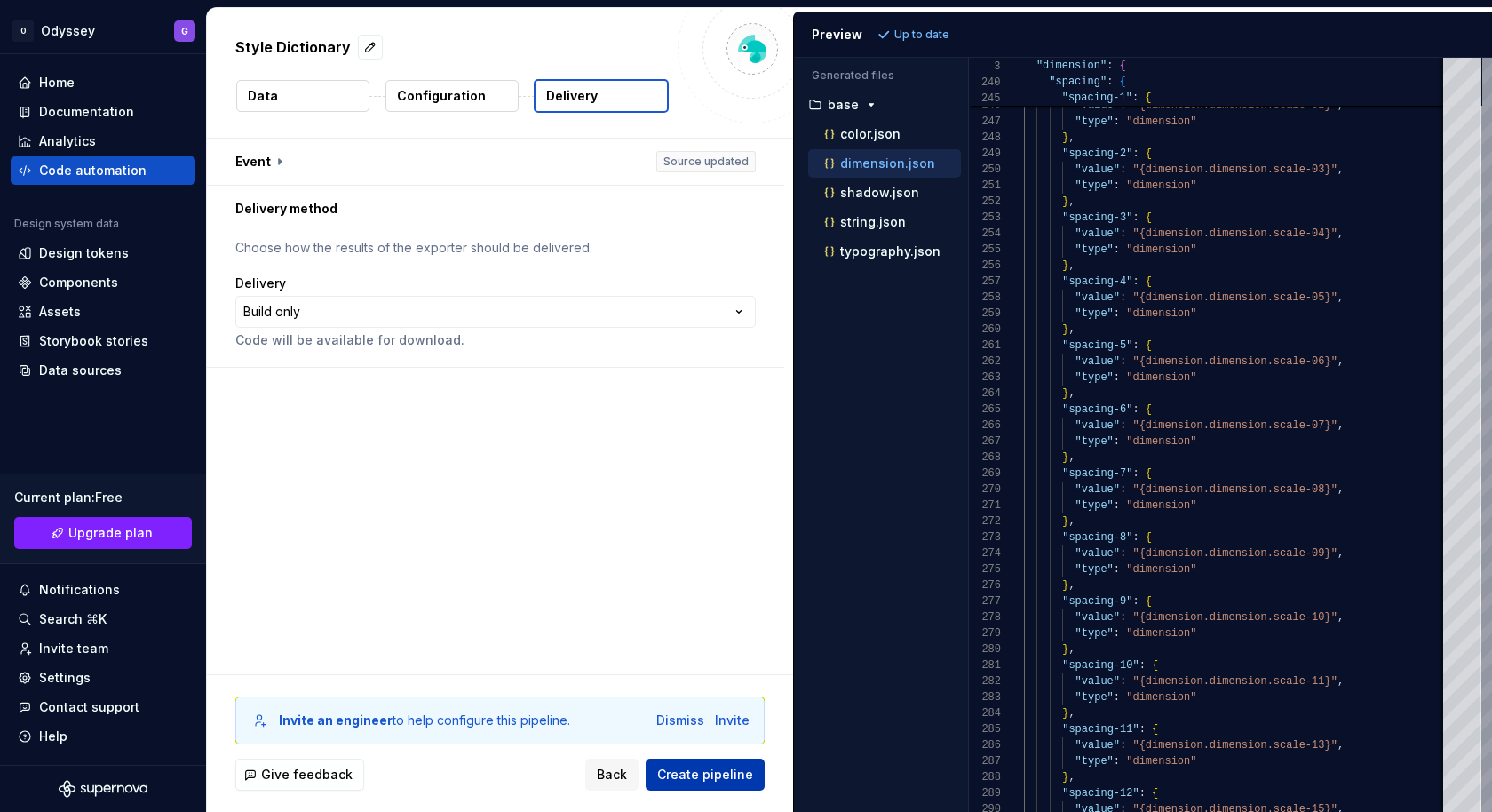
click at [698, 722] on span "Create pipeline" at bounding box center [704, 774] width 95 height 17
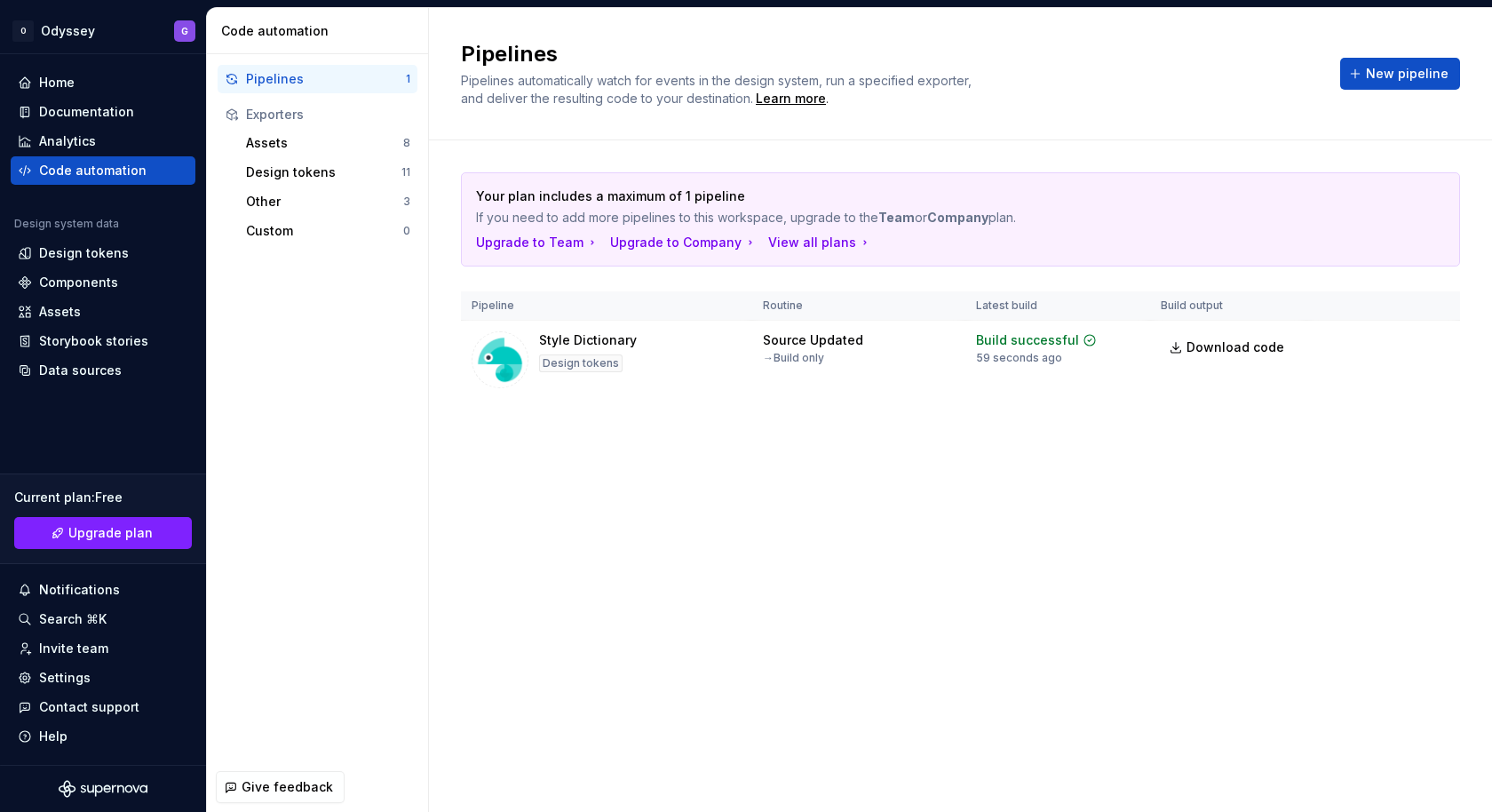
click at [665, 427] on div "Your plan includes a maximum of 1 pipeline If you need to add more pipelines to…" at bounding box center [961, 303] width 999 height 326
click at [756, 506] on div "Pipelines Pipelines automatically watch for events in the design system, run a …" at bounding box center [961, 409] width 1063 height 803
click at [1223, 352] on span "Download code" at bounding box center [1234, 347] width 97 height 17
